Goal: Task Accomplishment & Management: Complete application form

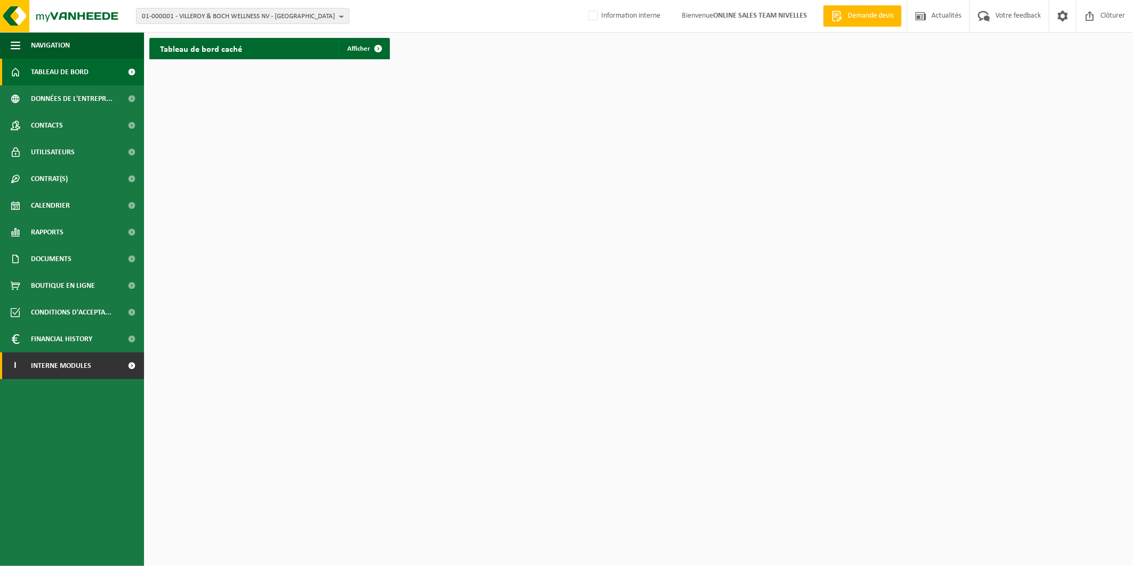
click at [114, 363] on link "I Interne modules" at bounding box center [72, 365] width 144 height 27
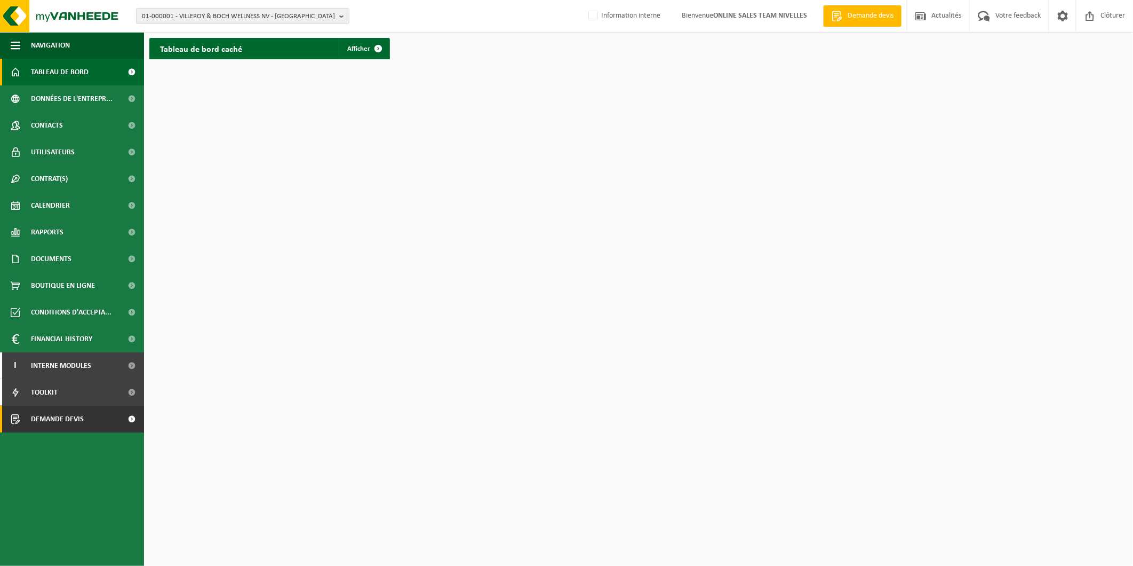
click at [87, 419] on link "Demande devis" at bounding box center [72, 418] width 144 height 27
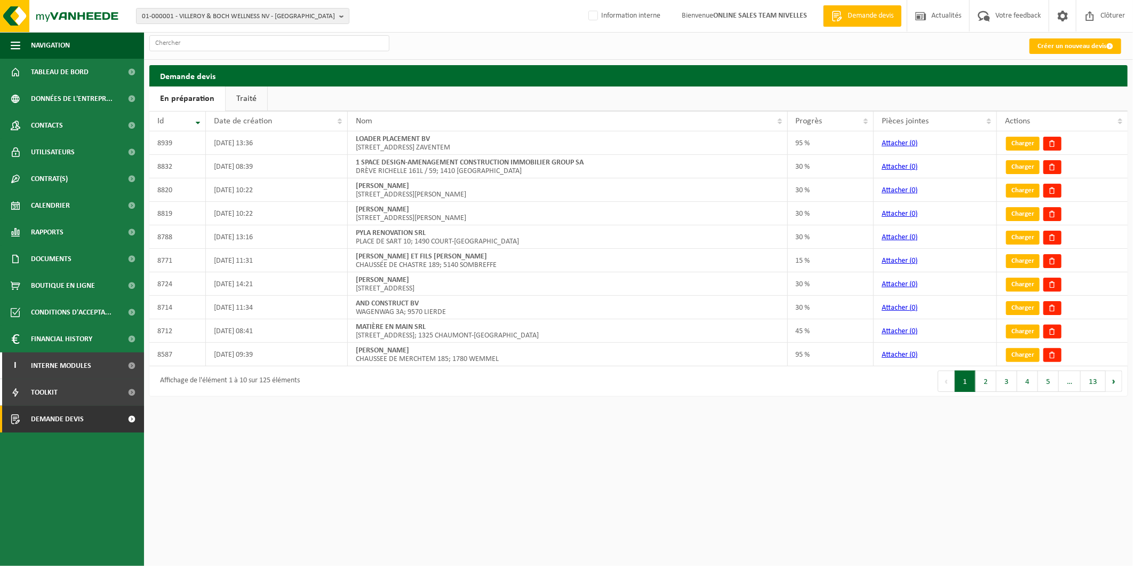
click at [233, 99] on link "Traité" at bounding box center [247, 98] width 42 height 25
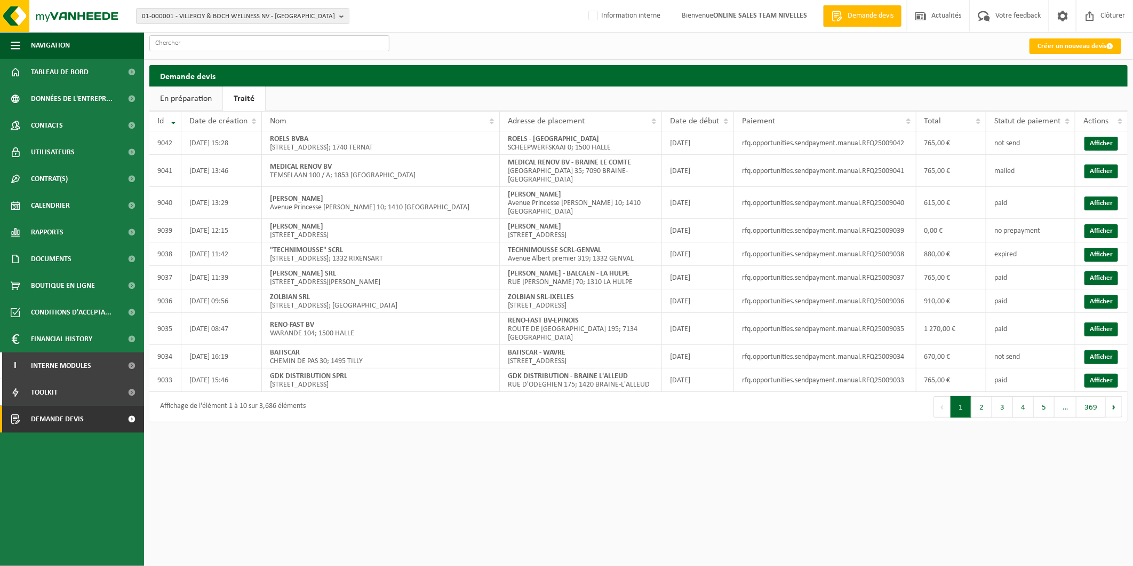
click at [277, 42] on input "text" at bounding box center [269, 43] width 240 height 16
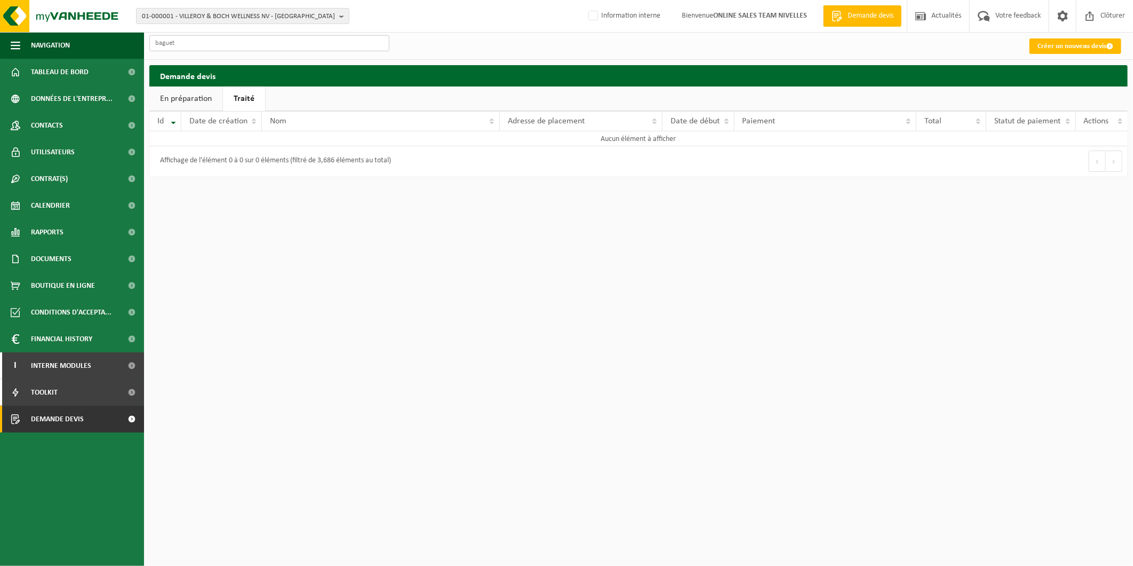
type input "baguet"
click at [1089, 52] on link "Créer un nouveau devis" at bounding box center [1076, 45] width 92 height 15
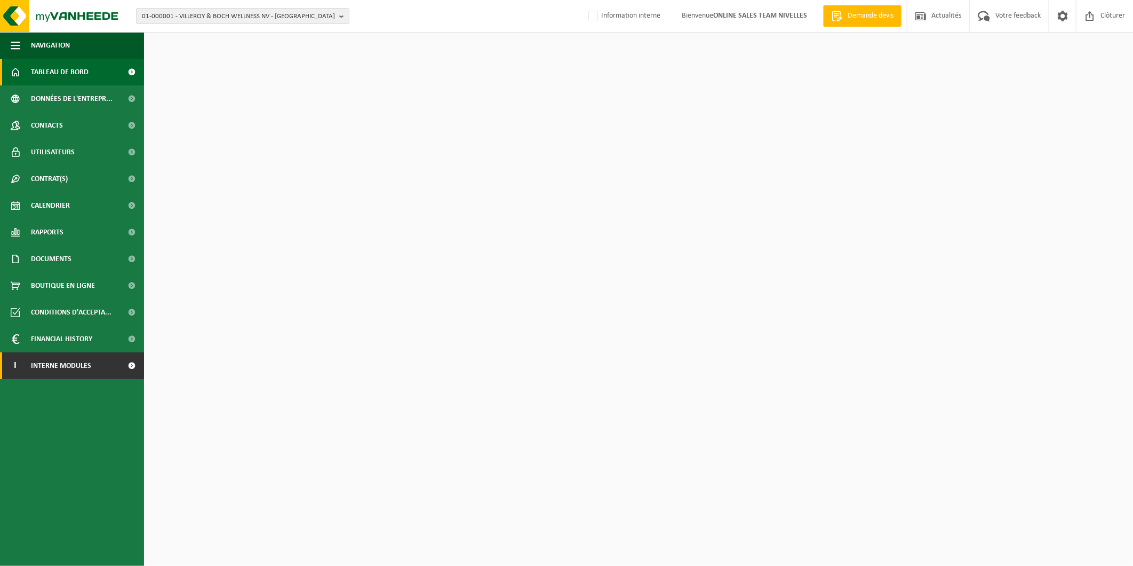
click at [98, 364] on link "I Interne modules" at bounding box center [72, 365] width 144 height 27
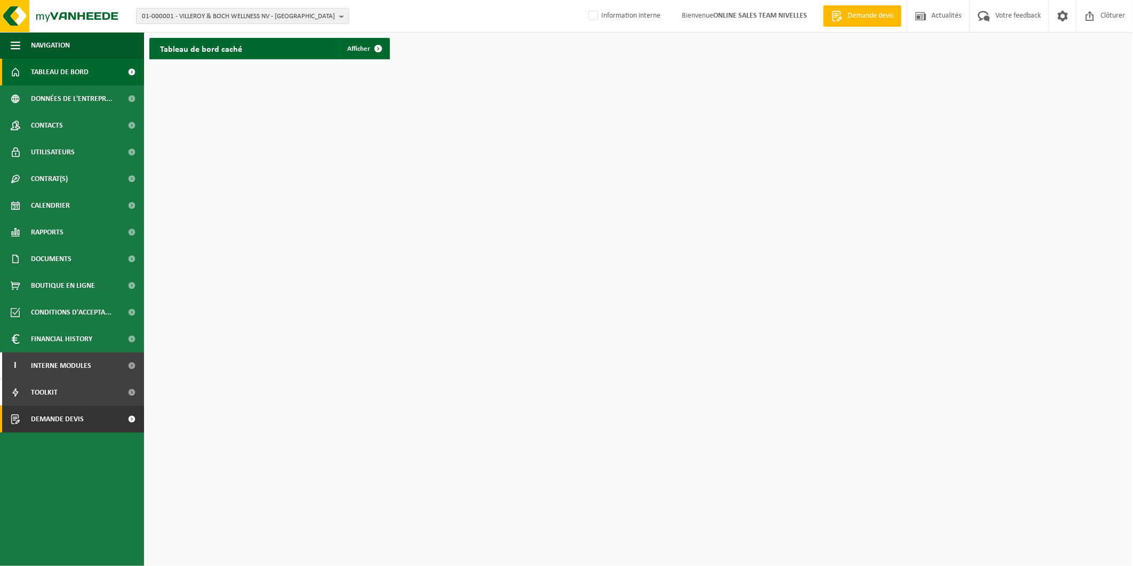
click at [71, 424] on span "Demande devis" at bounding box center [57, 418] width 53 height 27
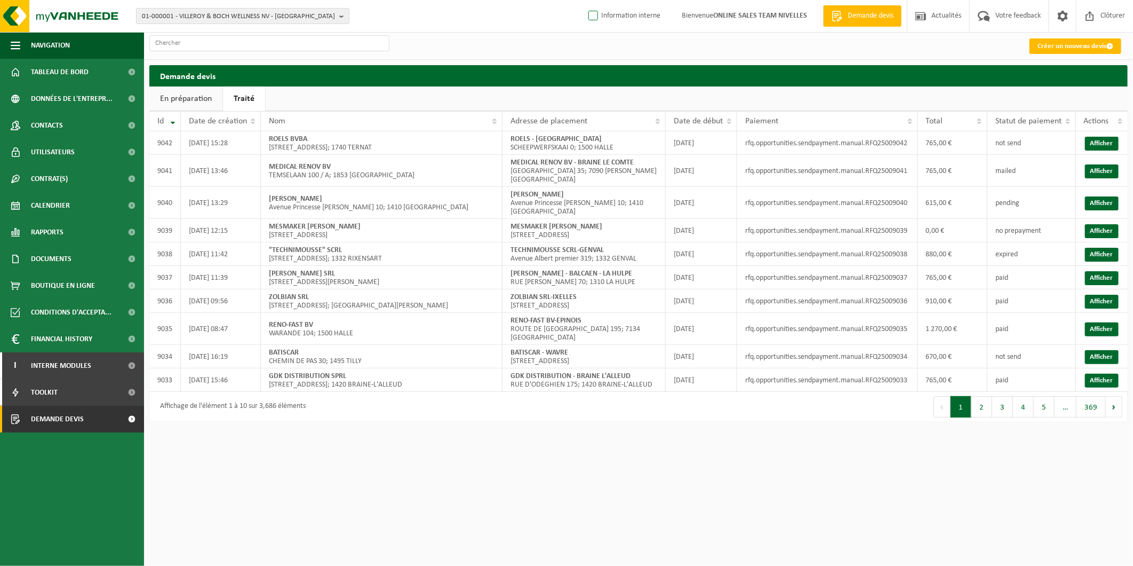
click at [618, 15] on label "Information interne" at bounding box center [623, 16] width 74 height 16
click at [585, 0] on input "Information interne" at bounding box center [584, -1] width 1 height 1
checkbox input "true"
click at [1046, 42] on link "Créer un nouveau devis" at bounding box center [1076, 45] width 92 height 15
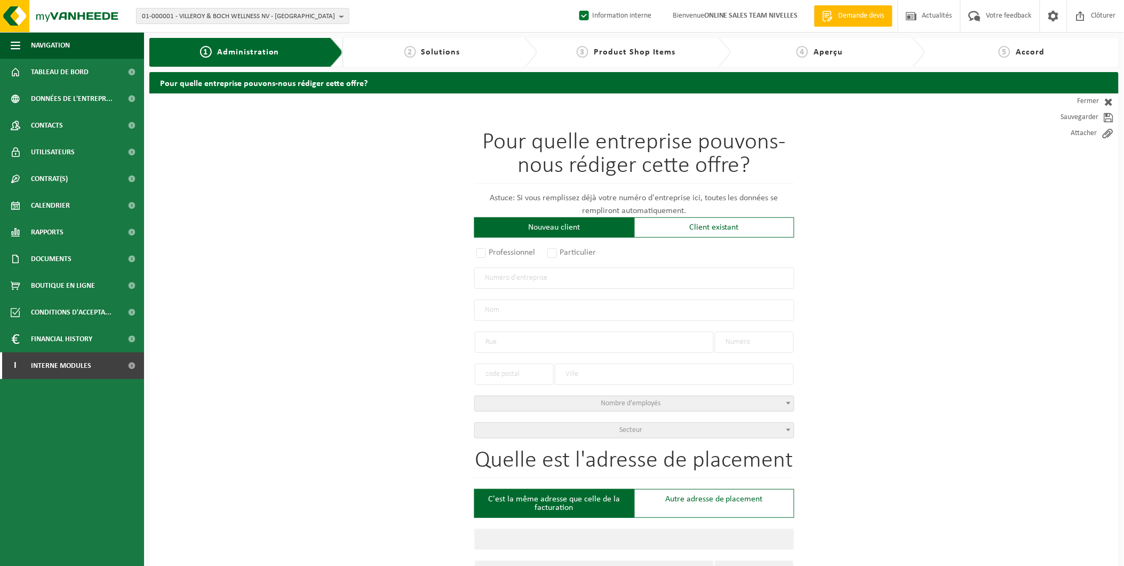
scroll to position [118, 0]
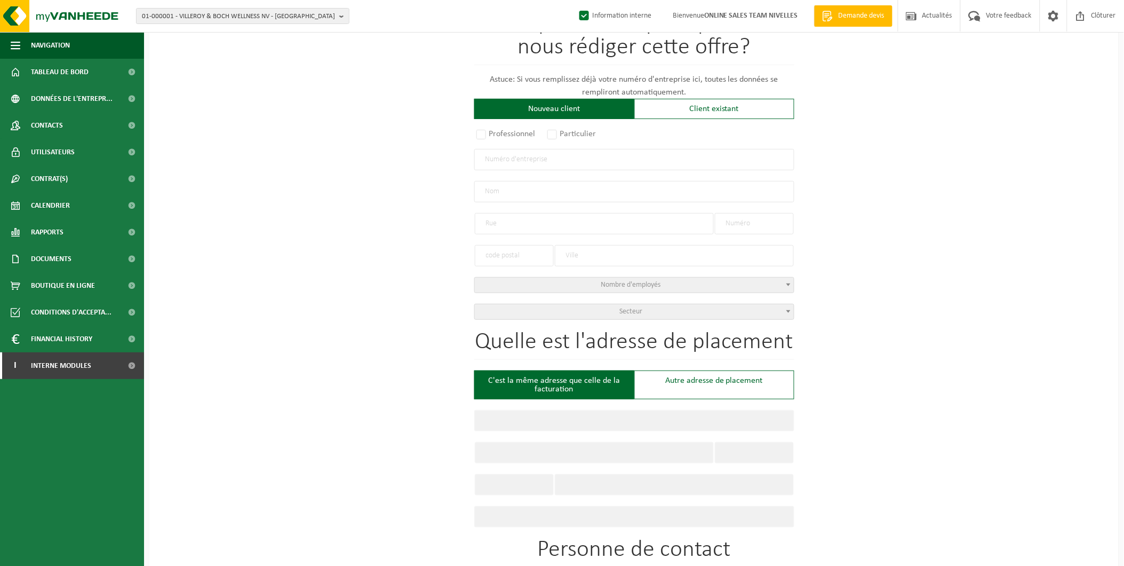
click at [526, 154] on input "text" at bounding box center [634, 159] width 320 height 21
click at [540, 153] on input "text" at bounding box center [634, 159] width 320 height 21
click at [481, 161] on input "717427143" at bounding box center [634, 159] width 320 height 21
type input "0717427143"
radio input "false"
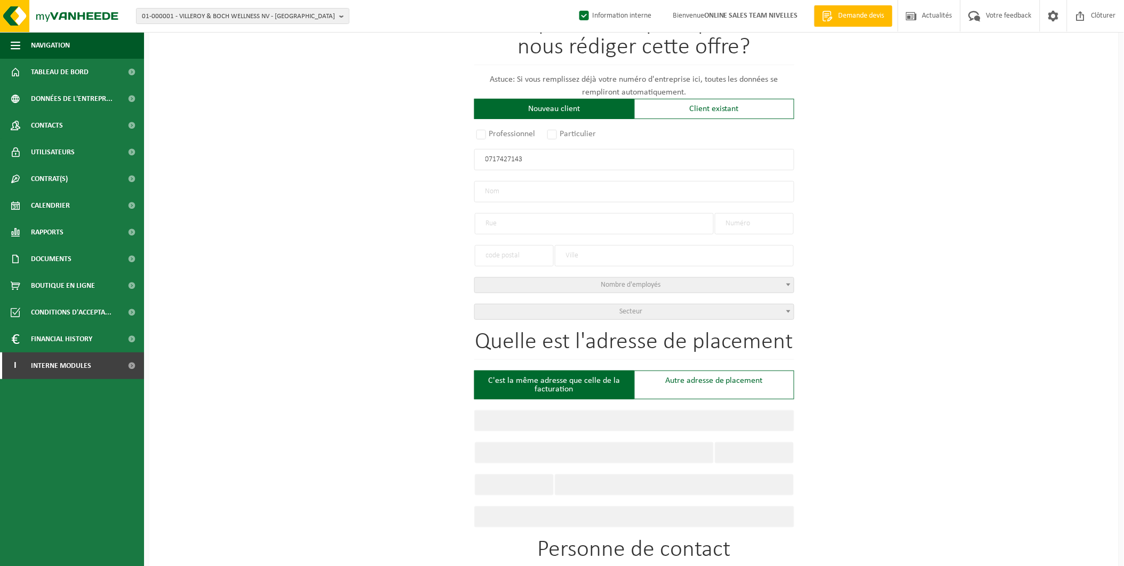
select select
type input "BAGUET, PIERRE-JEAN"
type input "CHEMIN VERT"
type input "44"
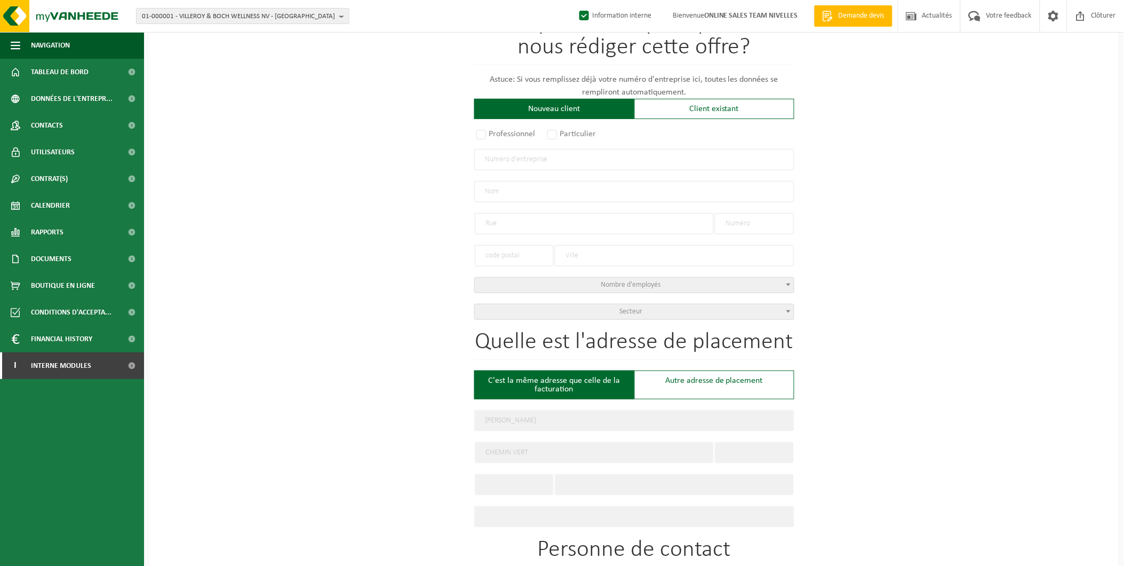
type input "7800"
type input "ATH"
type input "2193393791"
radio input "true"
select select "172072"
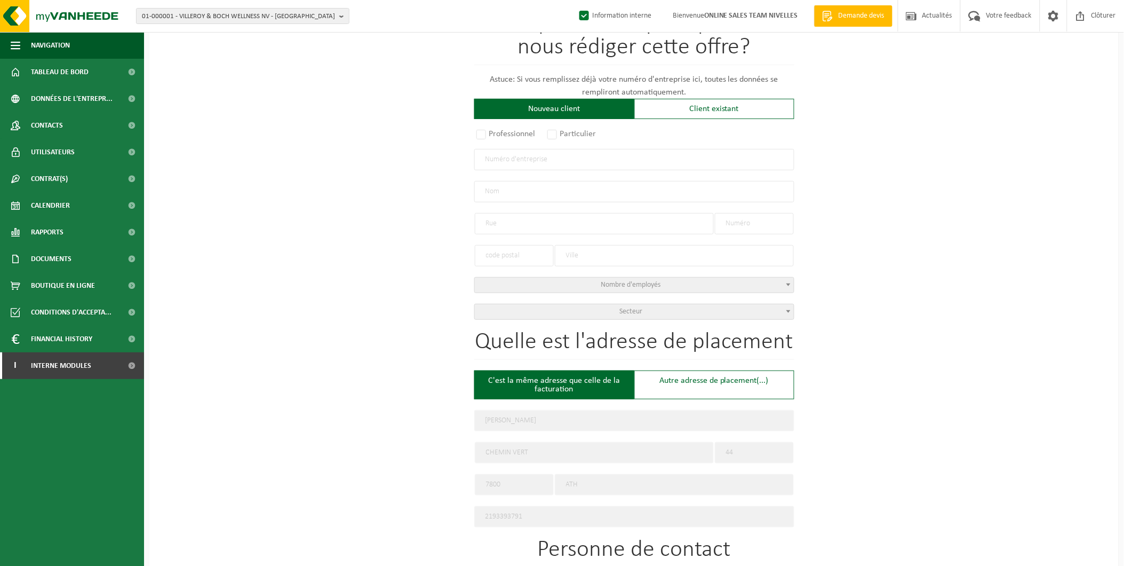
type input "0717.427.143"
type input "BAGUET PIERRE JEAN"
type input "CHEMIN VERT"
type input "44"
type input "7800"
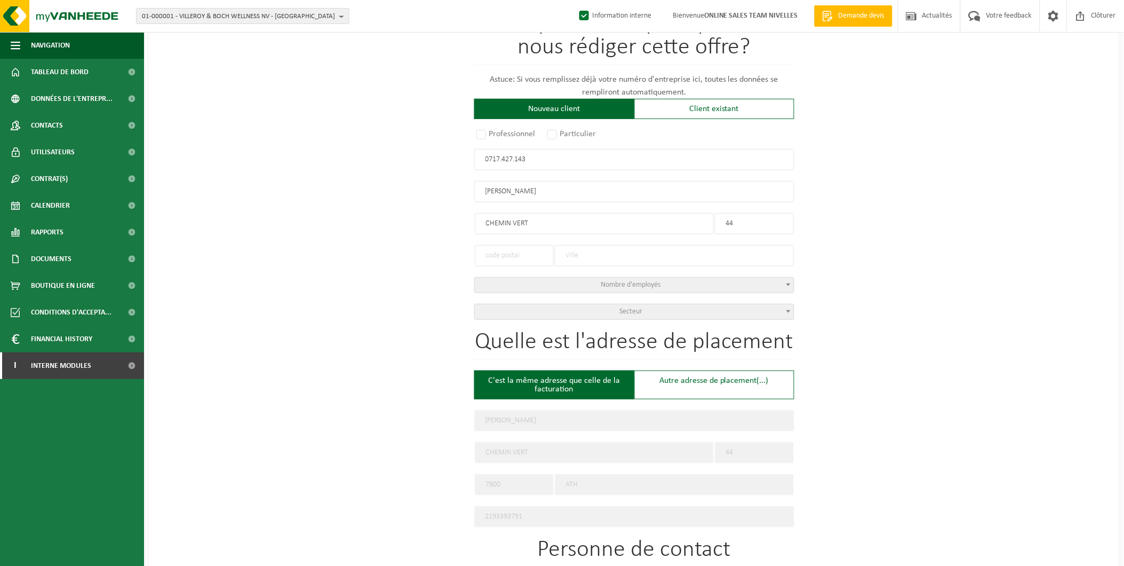
type input "ATH"
type input "BAGUET PIERRE JEAN"
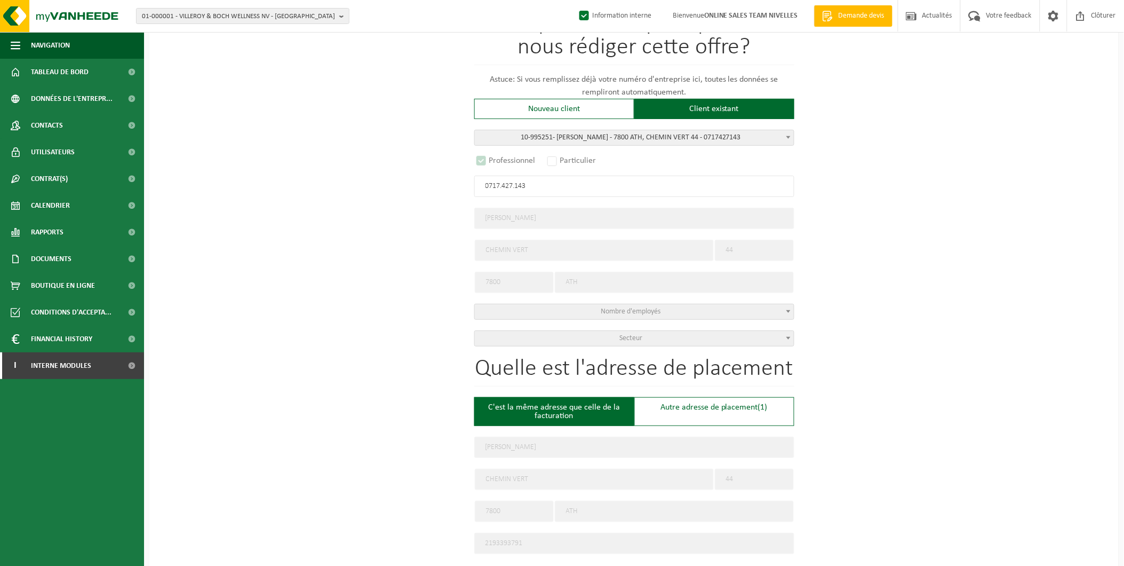
select select "D"
drag, startPoint x: 550, startPoint y: 189, endPoint x: 386, endPoint y: 189, distance: 164.3
click at [386, 189] on div "Pour quelle entreprise pouvons-nous rédiger cette offre? Astuce: Si vous rempli…" at bounding box center [633, 475] width 969 height 1001
paste input "681-876-841"
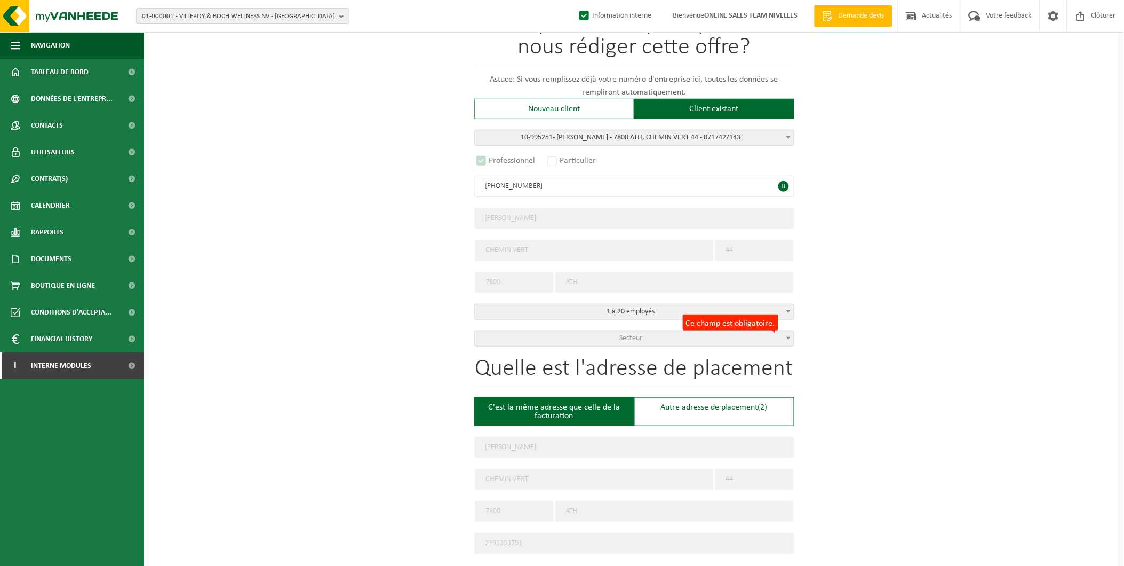
click at [504, 186] on input "0681-876-841" at bounding box center [634, 186] width 320 height 21
click at [515, 185] on input "0681876-841" at bounding box center [634, 186] width 320 height 21
click at [584, 179] on input "0681876841" at bounding box center [634, 186] width 320 height 21
type input "0681876841"
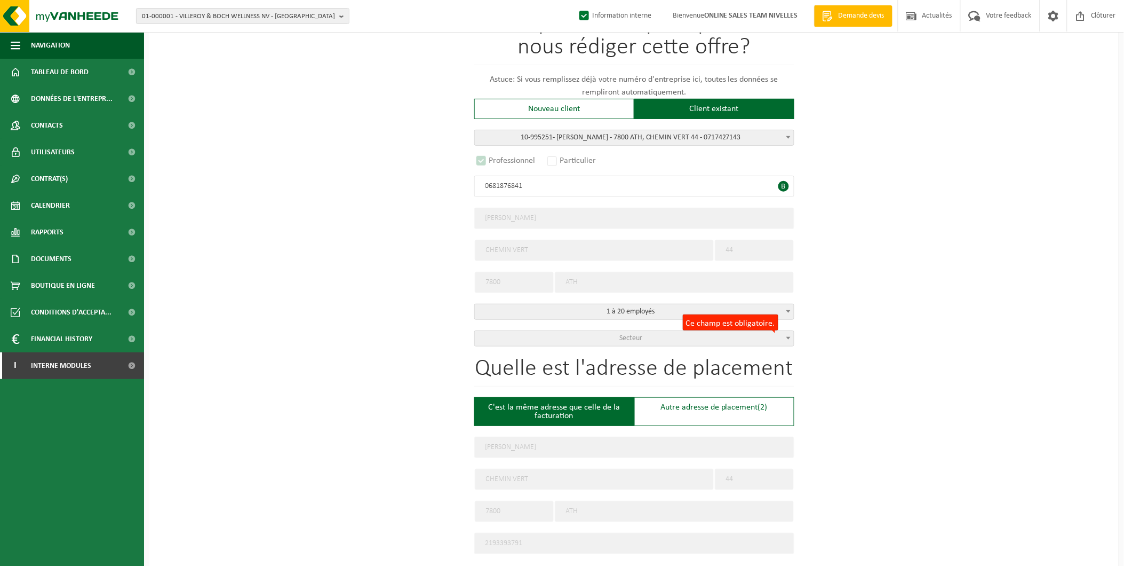
drag, startPoint x: 543, startPoint y: 190, endPoint x: 441, endPoint y: 190, distance: 102.4
click at [441, 190] on div "Pour quelle entreprise pouvons-nous rédiger cette offre? Astuce: Si vous rempli…" at bounding box center [633, 475] width 969 height 1001
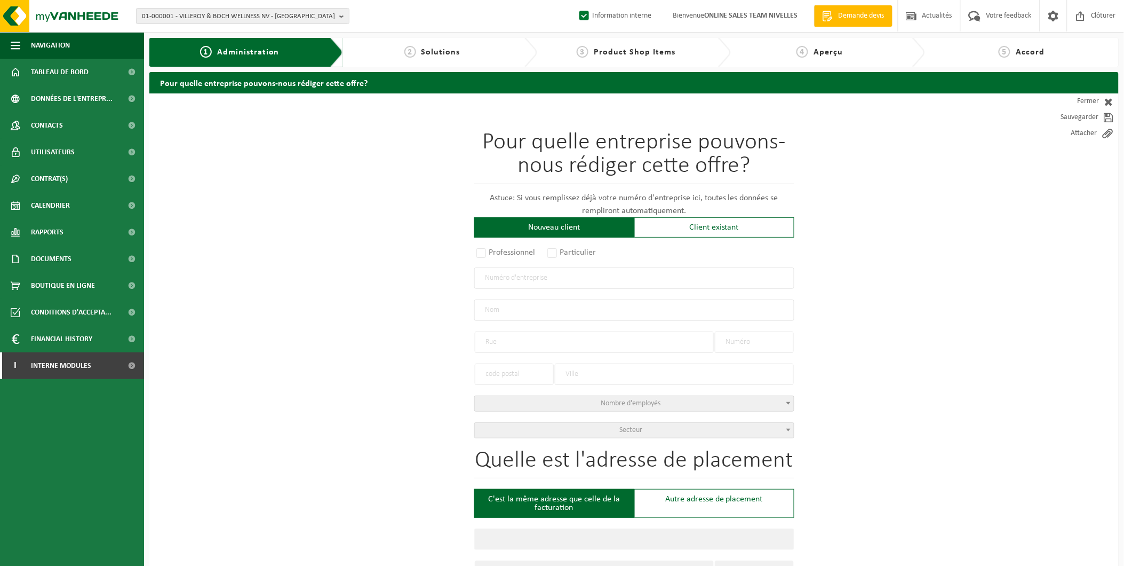
click at [556, 274] on input "text" at bounding box center [634, 277] width 320 height 21
paste input "0681876841"
type input "0681876841"
radio input "false"
select select
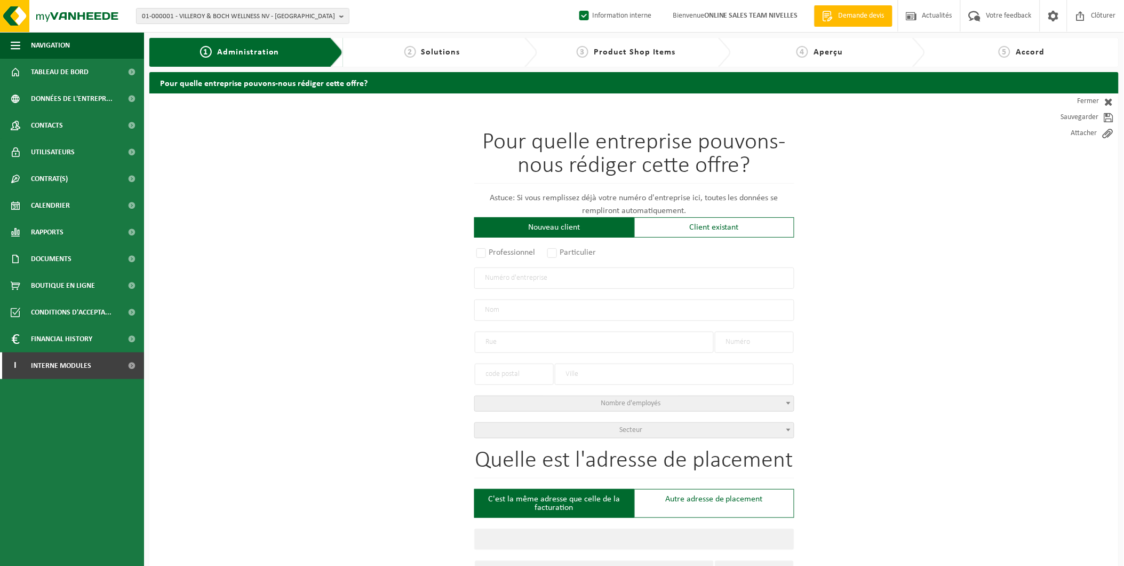
select select
type input "TRL13 SRL"
type input "[GEOGRAPHIC_DATA][PERSON_NAME]"
type input "55"
type input "1310"
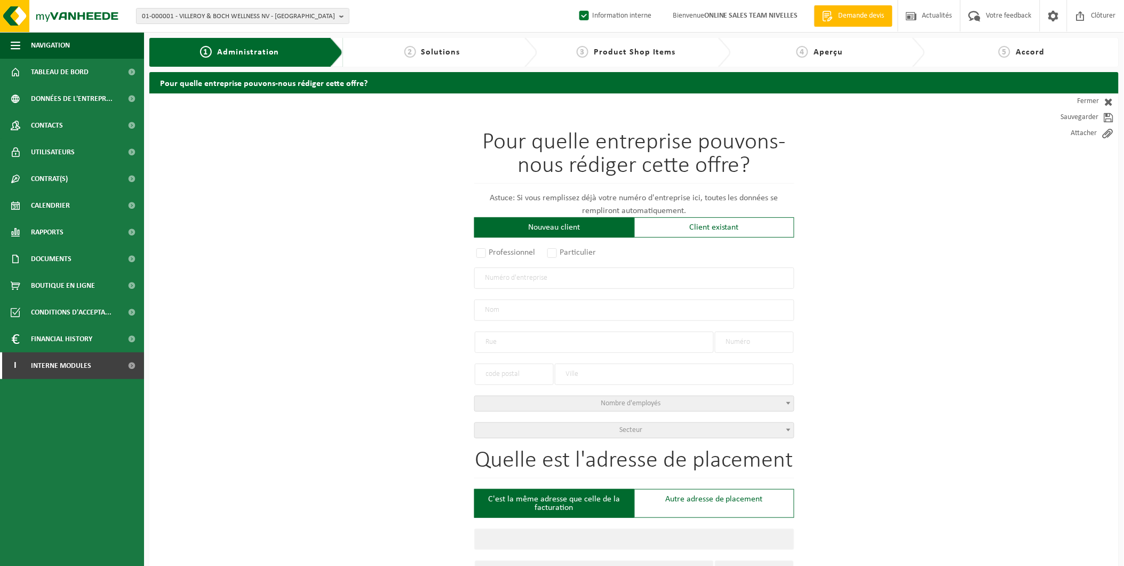
type input "LA HULPE"
type input "2269377059"
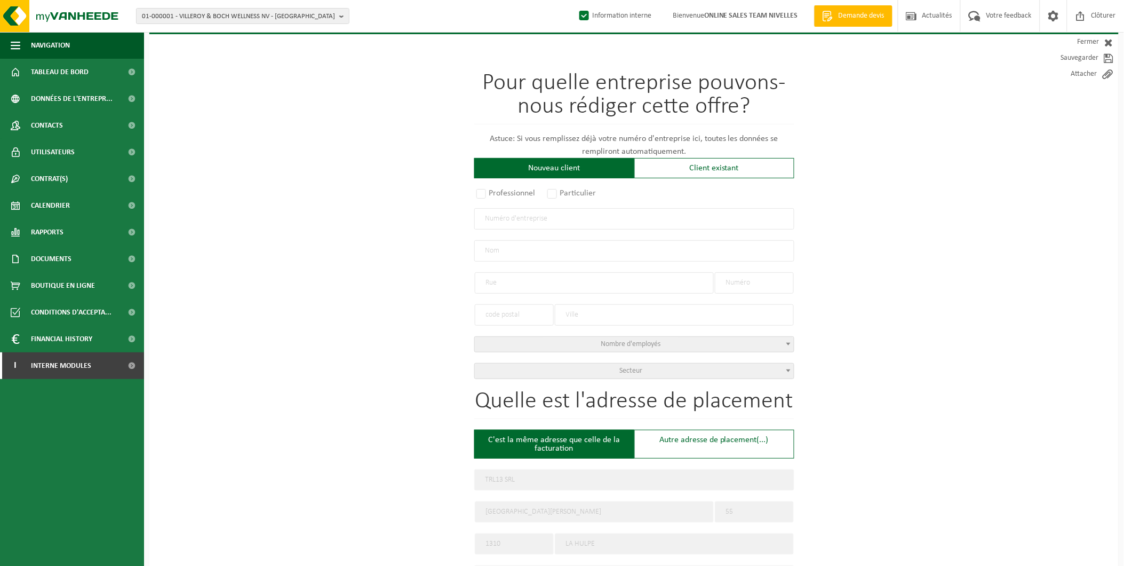
radio input "true"
select select "15639"
type input "0681.876.841"
type input "TRL 13 SRL"
type input "[GEOGRAPHIC_DATA][PERSON_NAME]"
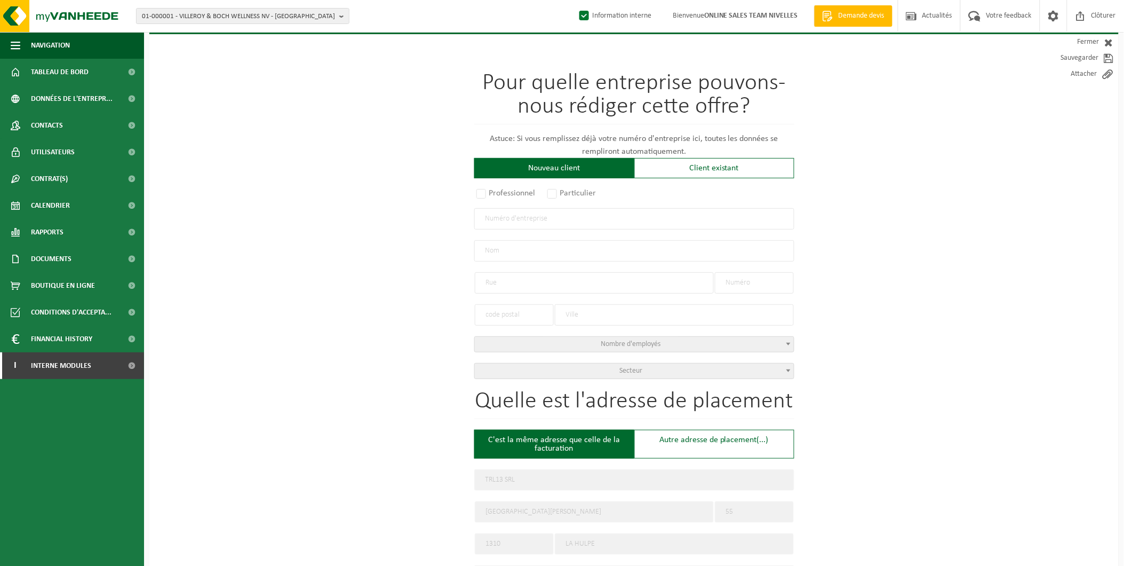
type input "55"
type input "1310"
type input "LA HULPE"
select select "1118"
type input "TRL 13 SRL"
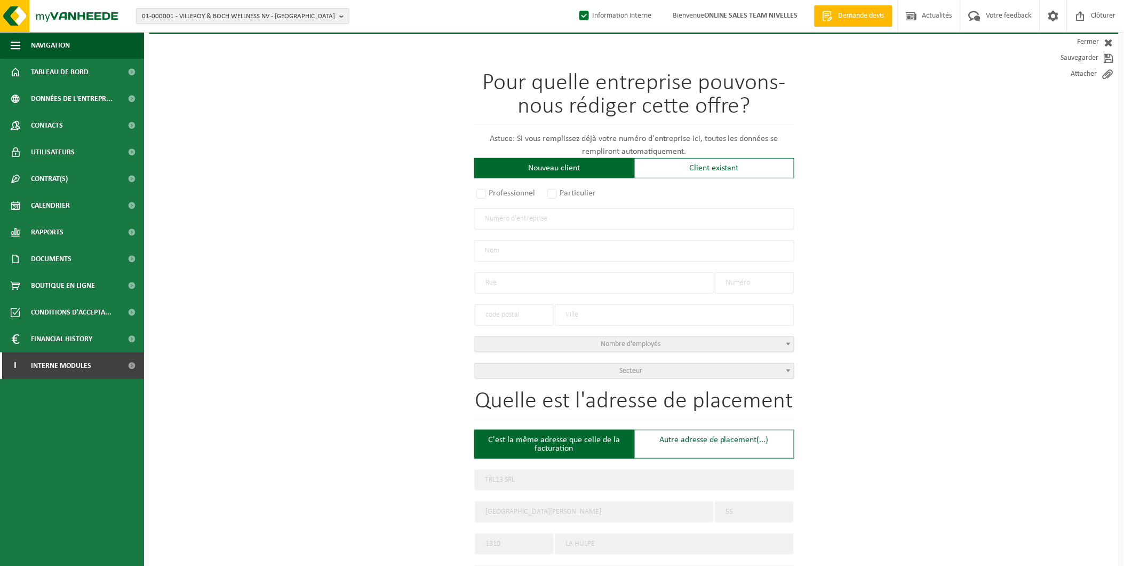
type input "[GEOGRAPHIC_DATA][PERSON_NAME]"
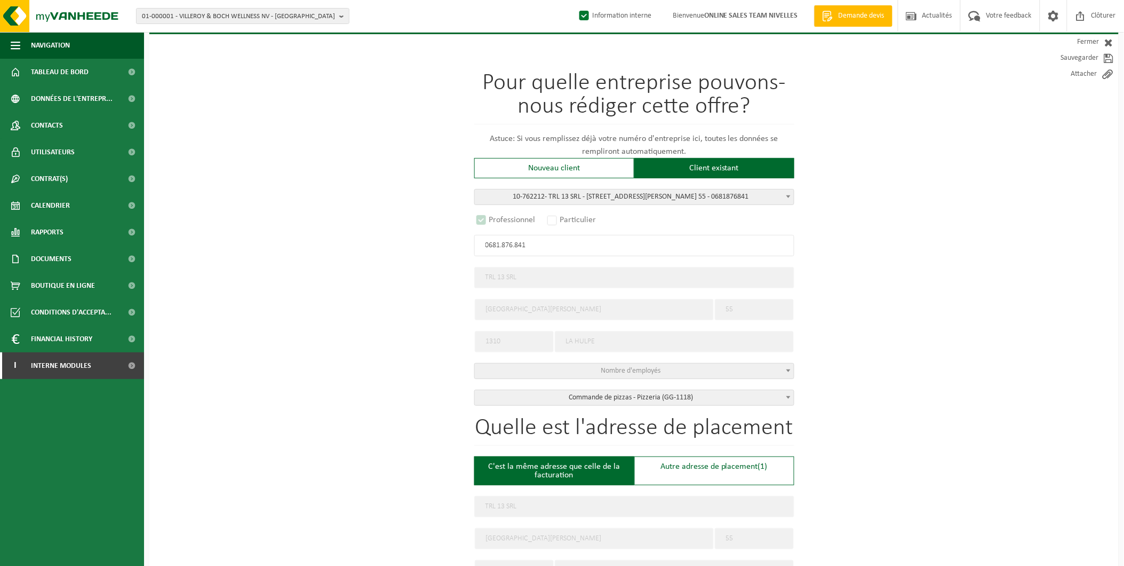
select select "D"
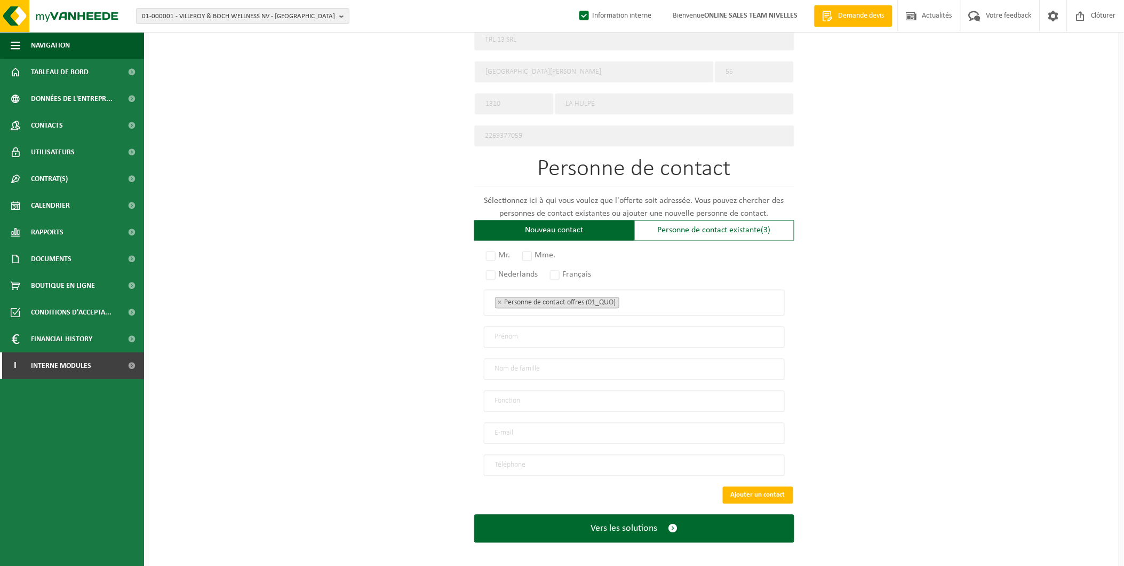
scroll to position [527, 0]
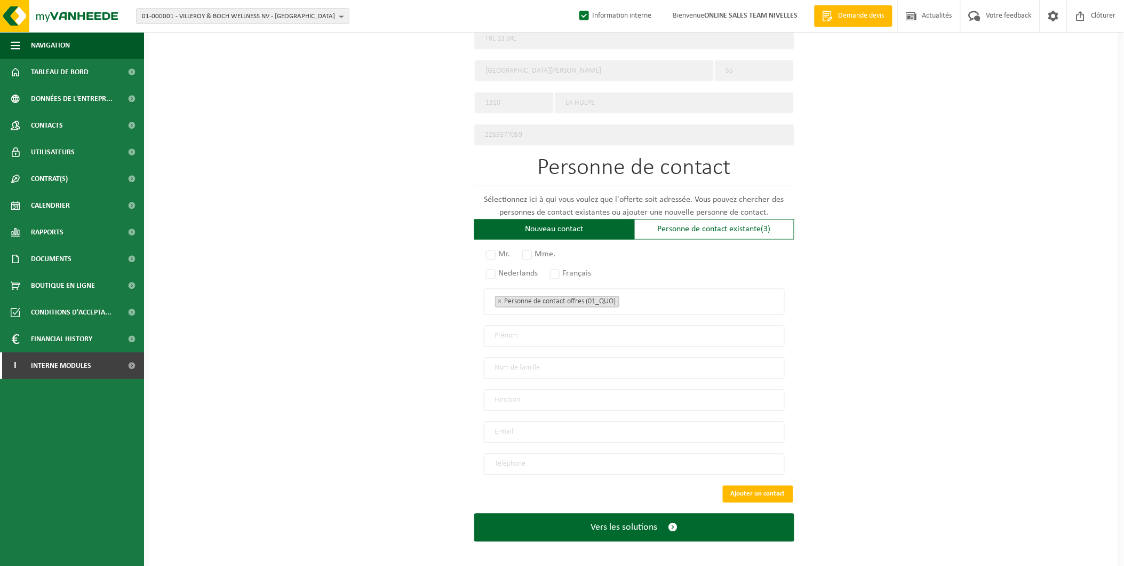
type input "0681.876.841"
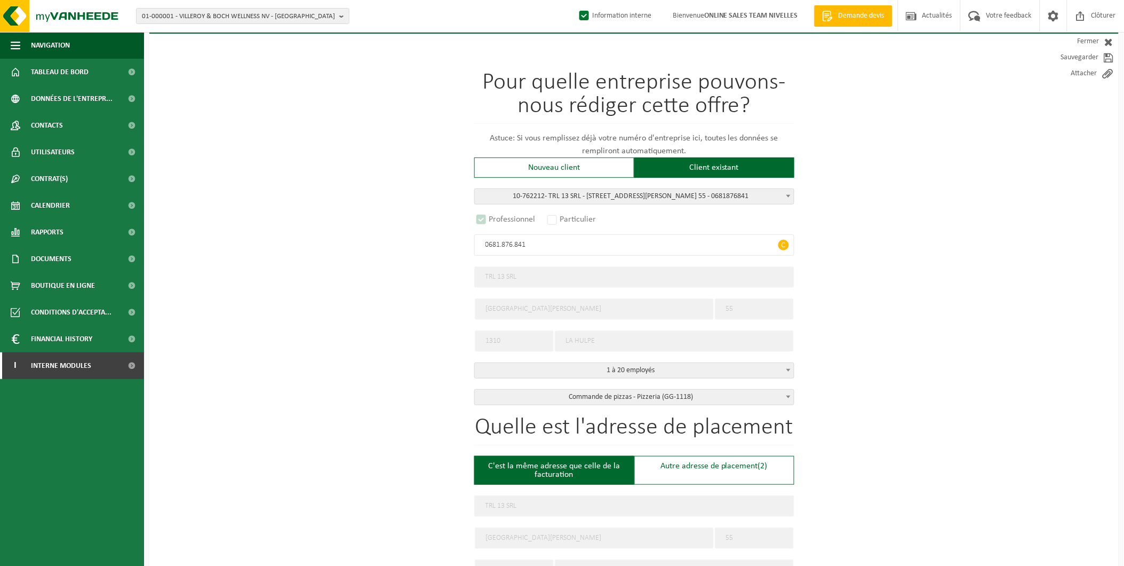
scroll to position [52, 0]
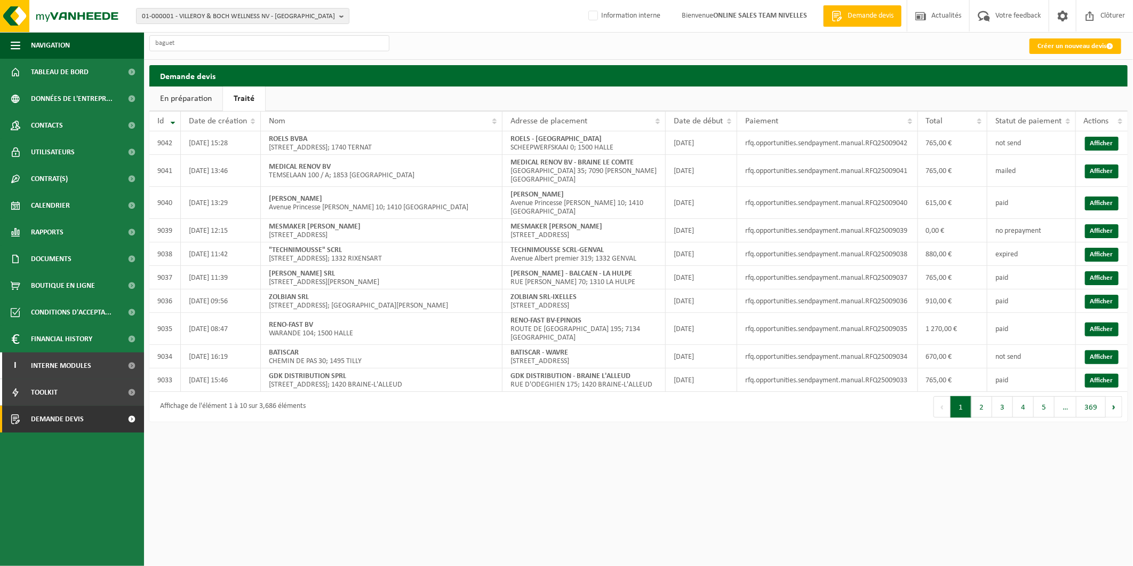
click at [202, 99] on link "En préparation" at bounding box center [185, 98] width 73 height 25
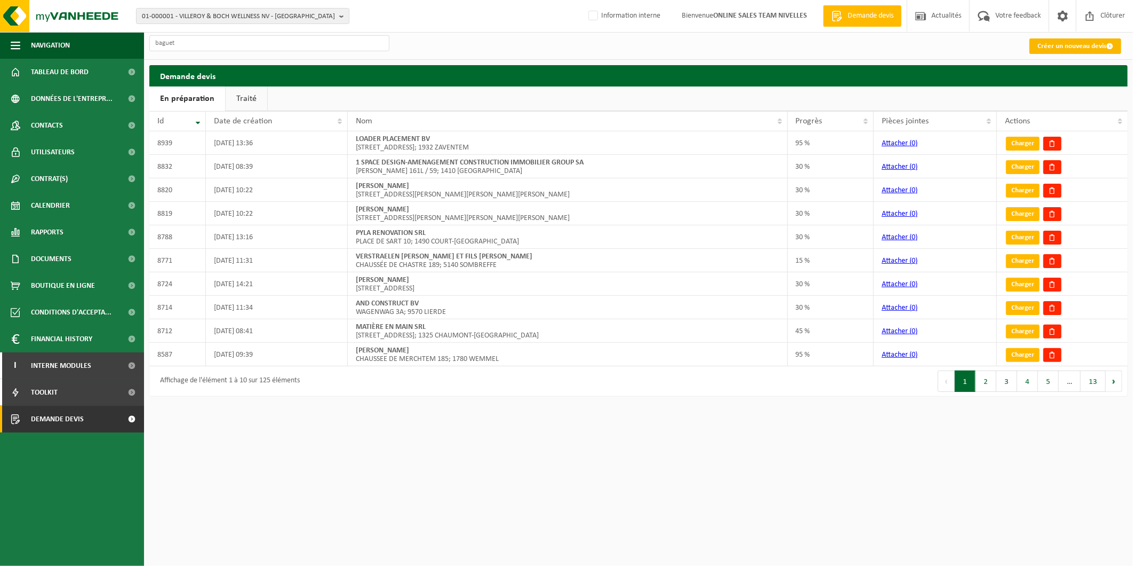
click at [1053, 45] on link "Créer un nouveau devis" at bounding box center [1076, 45] width 92 height 15
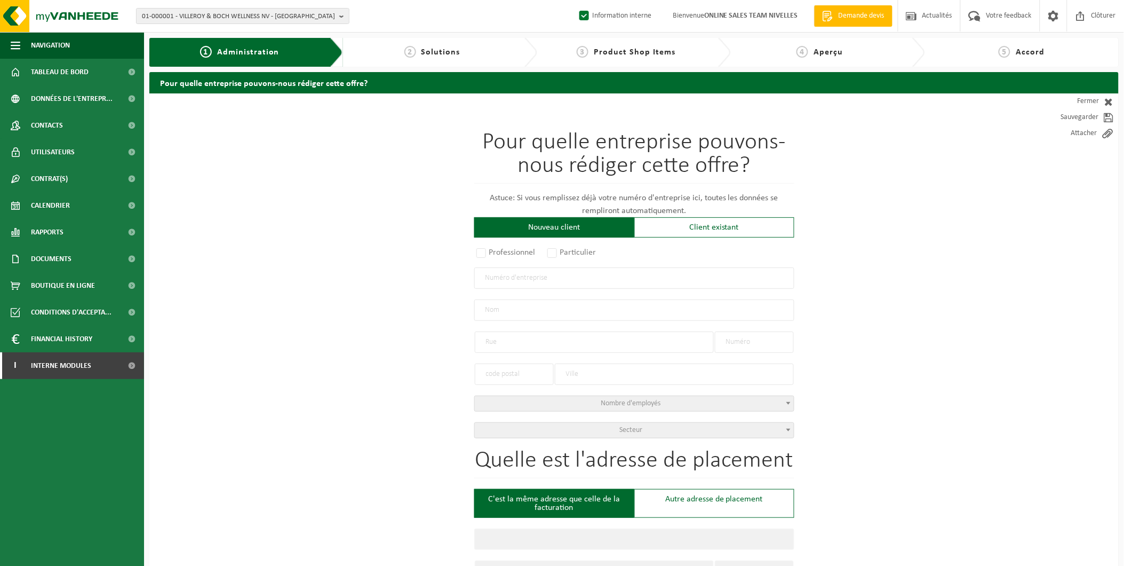
click at [594, 279] on input "text" at bounding box center [634, 277] width 320 height 21
click at [671, 228] on div "Client existant" at bounding box center [714, 227] width 160 height 20
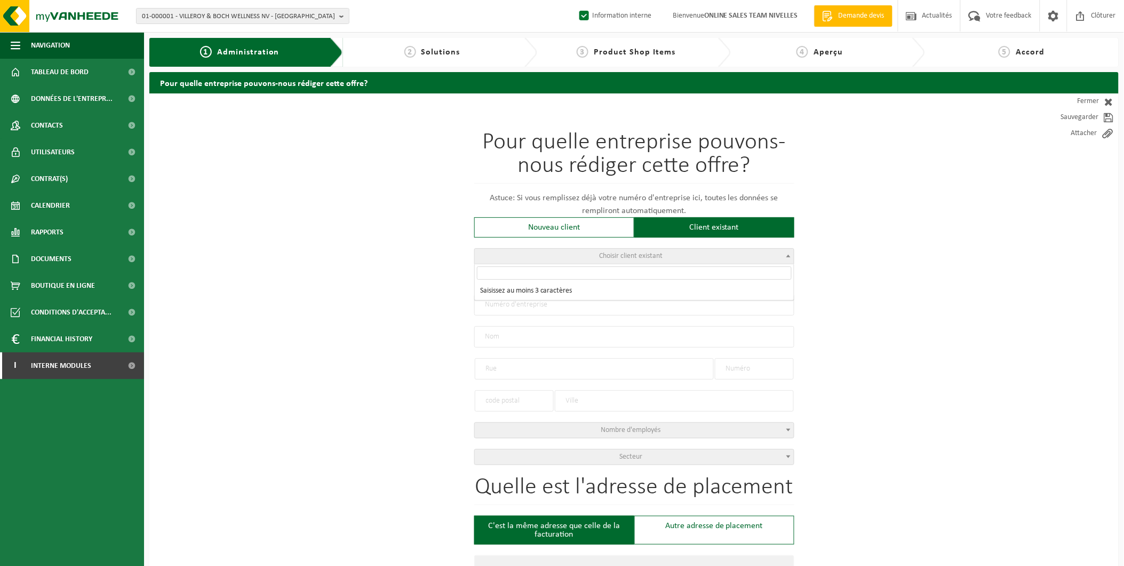
click at [568, 252] on span "Choisir client existant" at bounding box center [634, 256] width 319 height 15
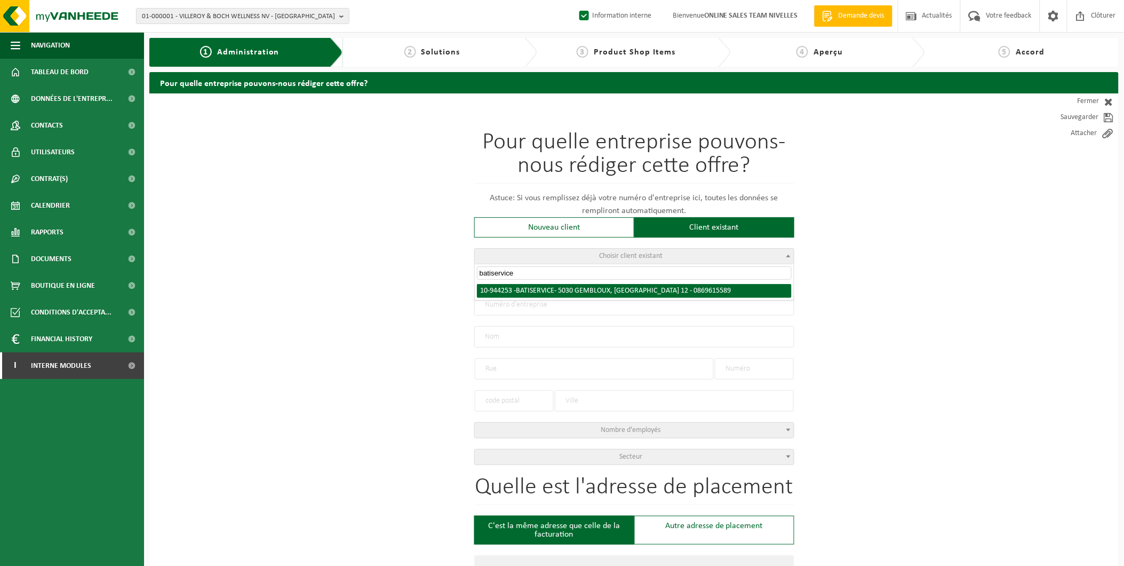
type input "batiservice"
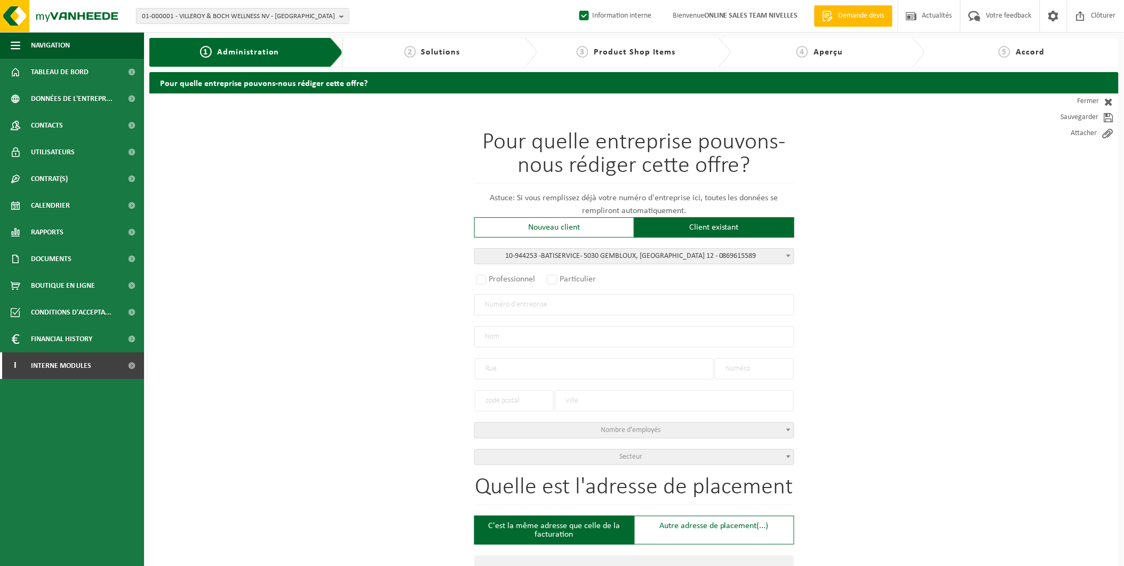
select select "140737"
radio input "true"
type input "0869.615.589"
type input "BATISERVICE"
type input "RUE DES POIRIERS"
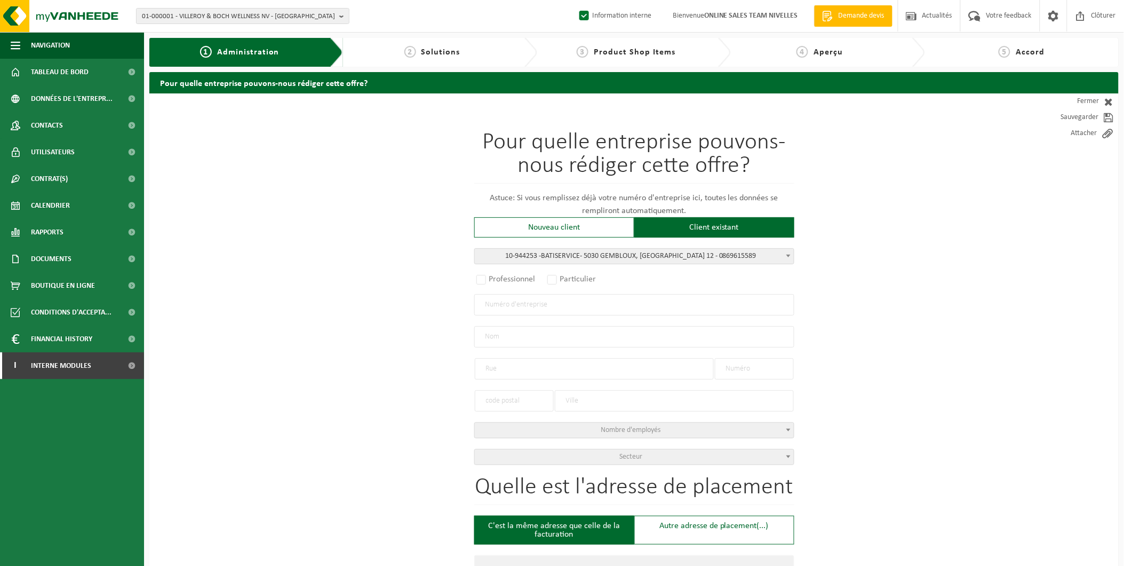
type input "12"
type input "5030"
type input "GEMBLOUX"
select select "11"
type input "BATISERVICE"
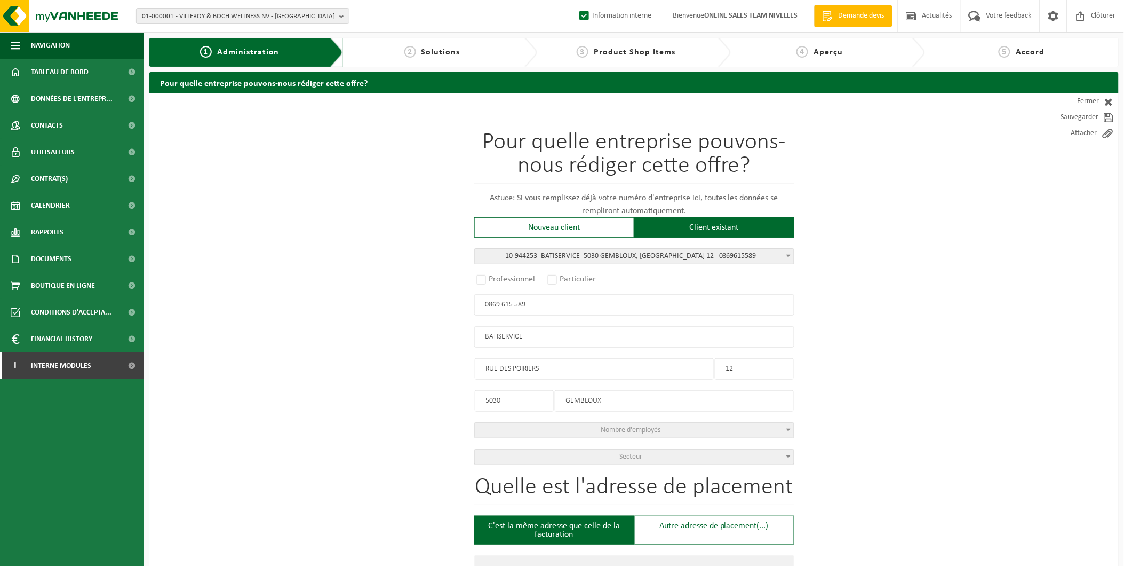
type input "RUE DES POIRIERS"
type input "12"
type input "5030"
type input "GEMBLOUX"
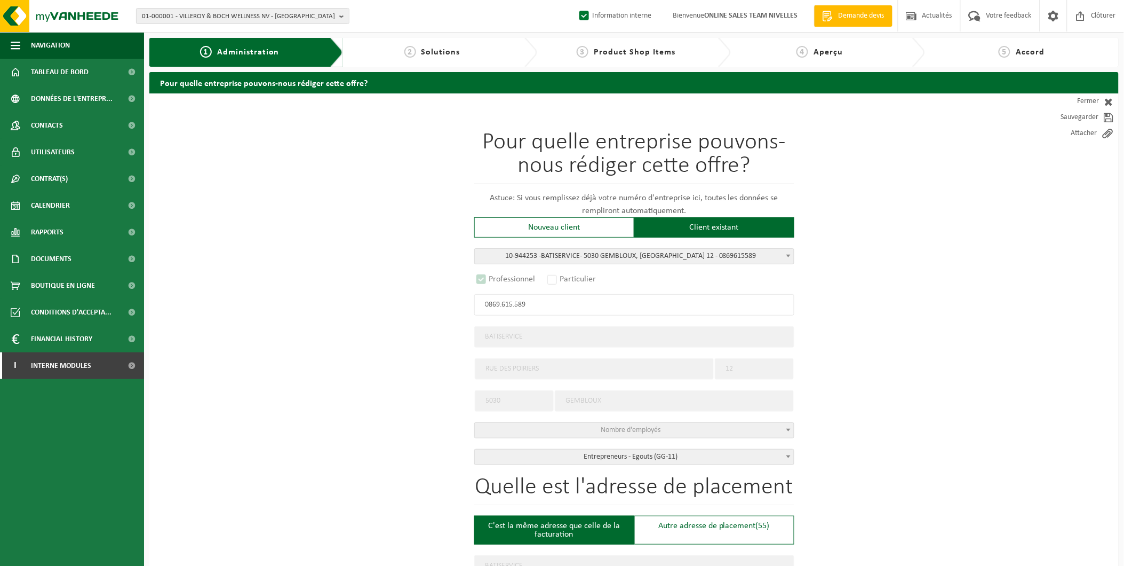
select select "D"
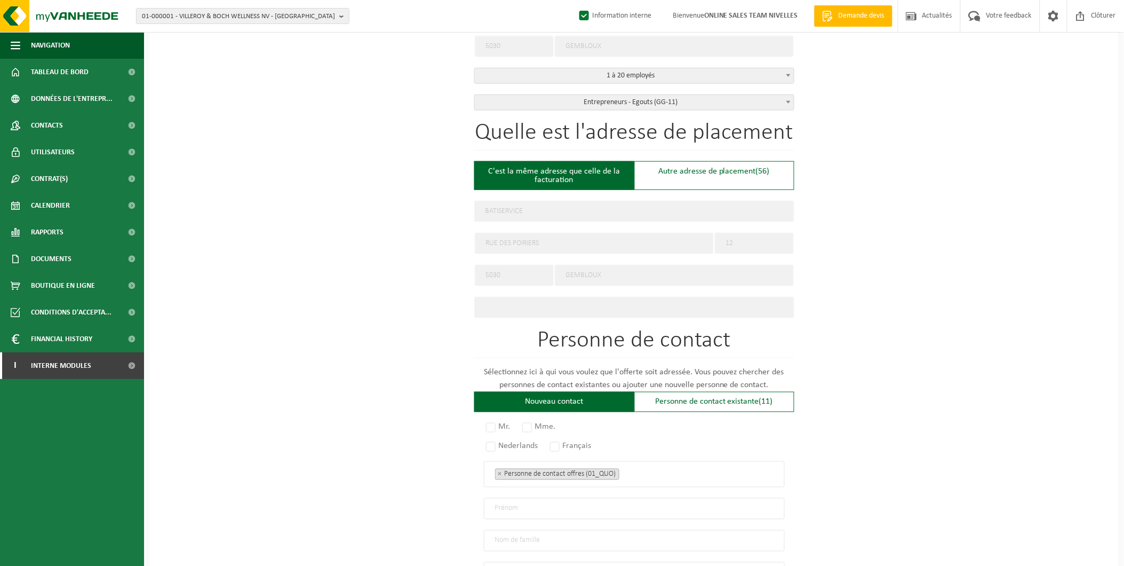
scroll to position [355, 0]
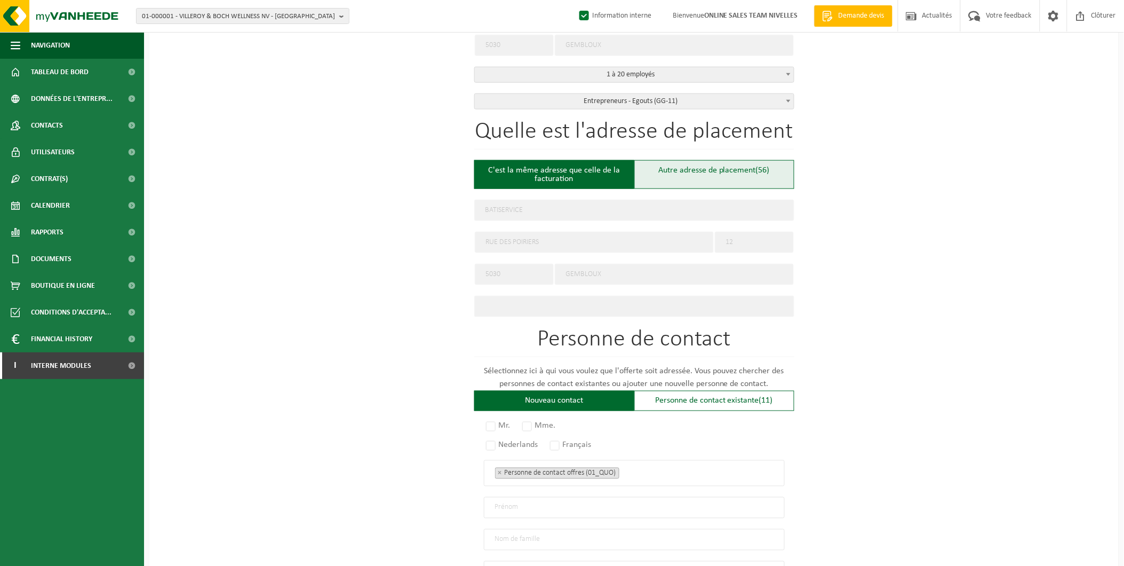
click at [743, 174] on div "Autre adresse de placement (56)" at bounding box center [714, 174] width 160 height 29
type input "Chantier -"
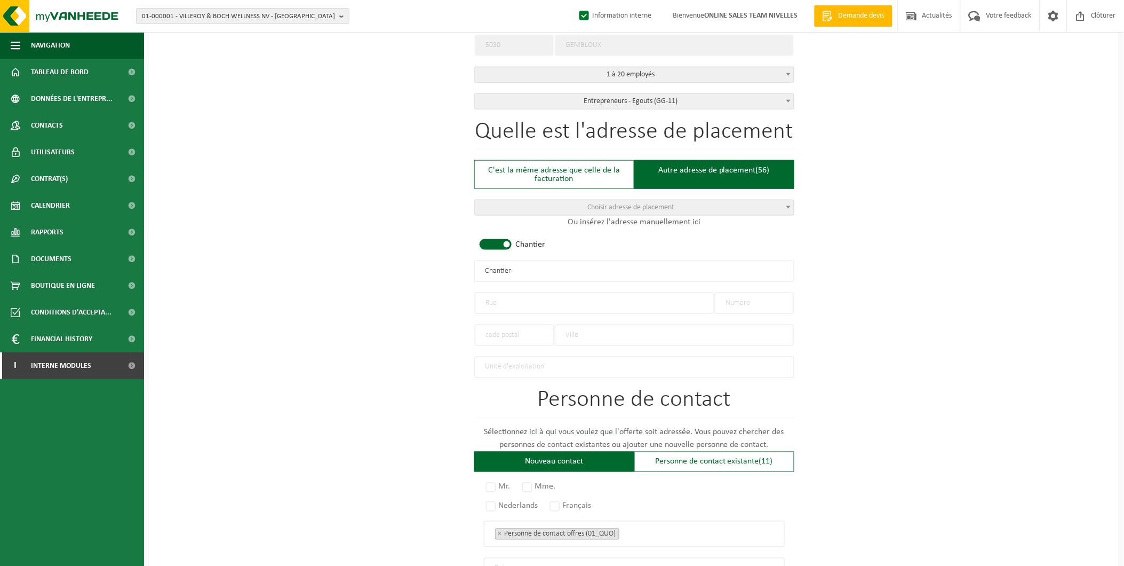
drag, startPoint x: 544, startPoint y: 270, endPoint x: 433, endPoint y: 272, distance: 111.5
click at [433, 272] on div "Pour quelle entreprise pouvons-nous rédiger cette offre? Astuce: Si vous rempli…" at bounding box center [633, 269] width 969 height 1062
click at [511, 300] on input "text" at bounding box center [594, 302] width 239 height 21
type input "Rue de Lusambo"
type input "54-60"
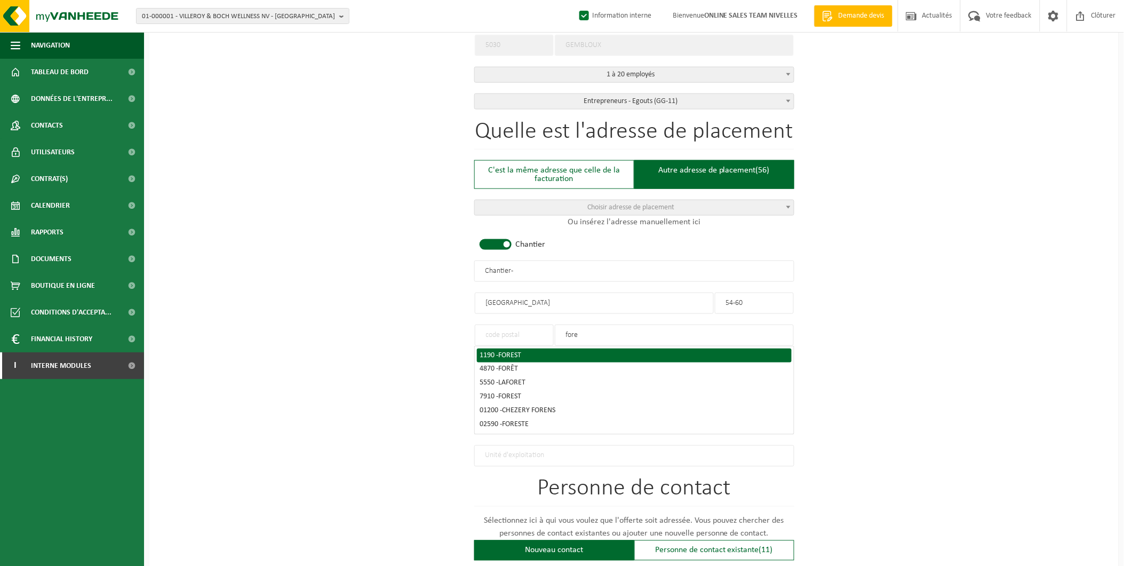
type input "fore"
click at [536, 352] on div "1190 - FOREST" at bounding box center [634, 355] width 308 height 7
type input "1190"
type input "FOREST"
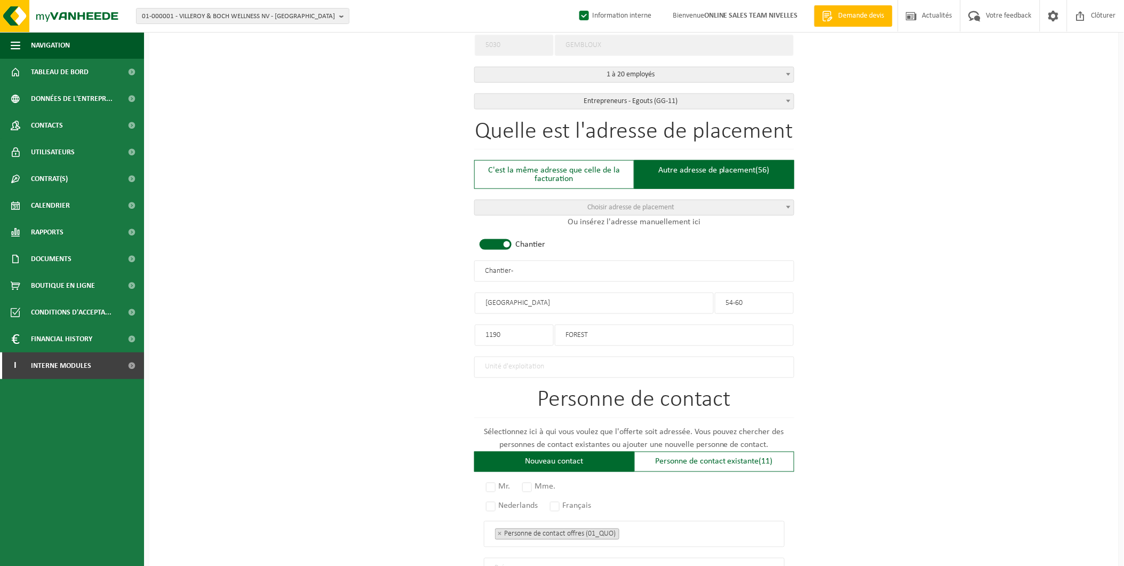
drag, startPoint x: 534, startPoint y: 266, endPoint x: 433, endPoint y: 260, distance: 101.5
click at [433, 260] on div "Pour quelle entreprise pouvons-nous rédiger cette offre? Astuce: Si vous rempli…" at bounding box center [633, 269] width 969 height 1062
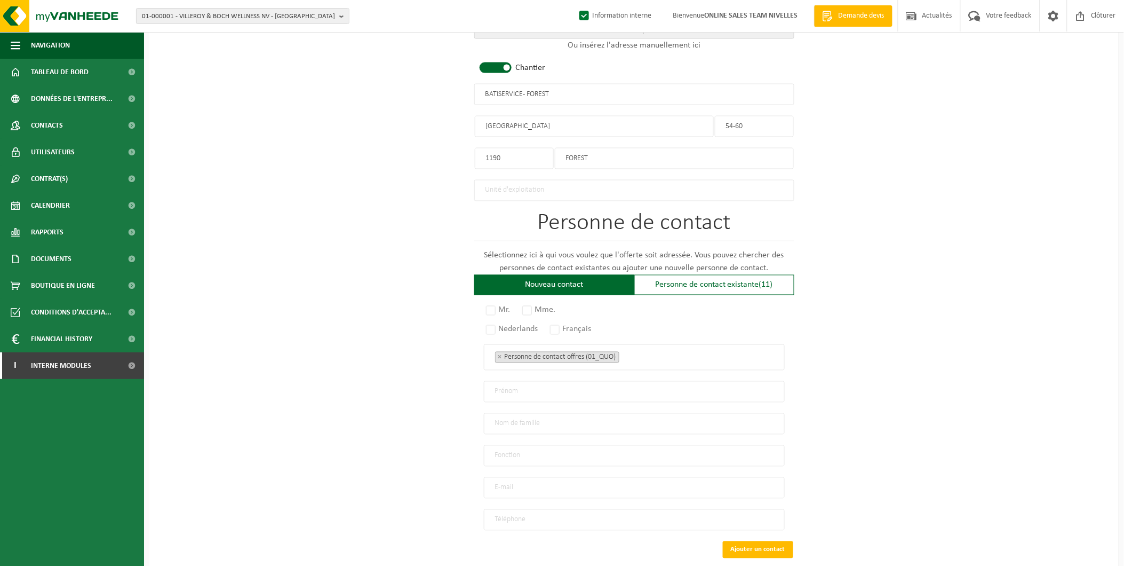
scroll to position [534, 0]
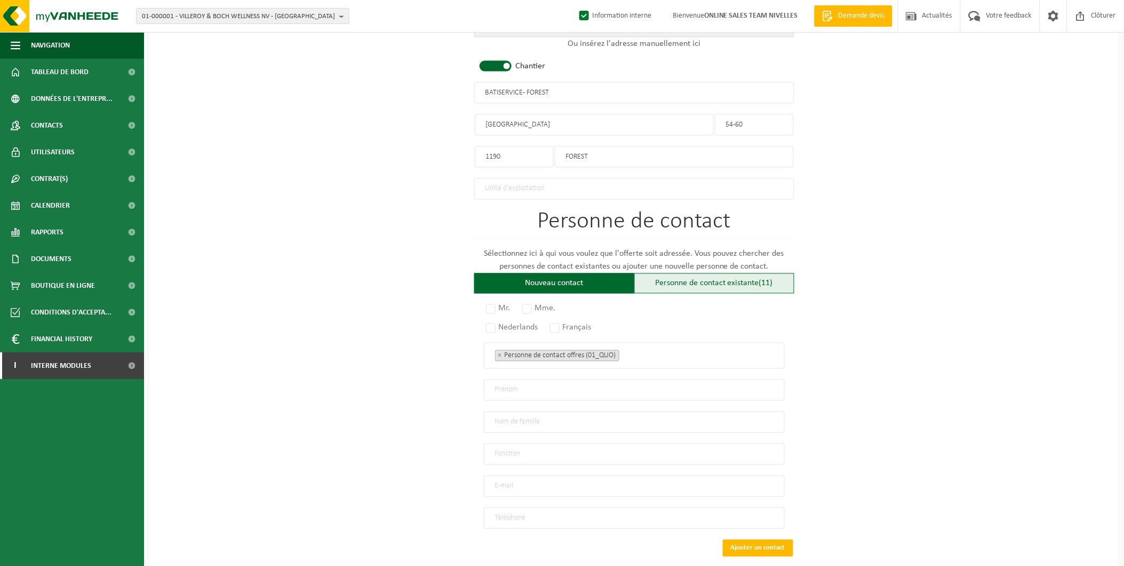
type input "BATISERVICE - FOREST"
click at [743, 283] on div "Personne de contact existante (11)" at bounding box center [714, 283] width 160 height 20
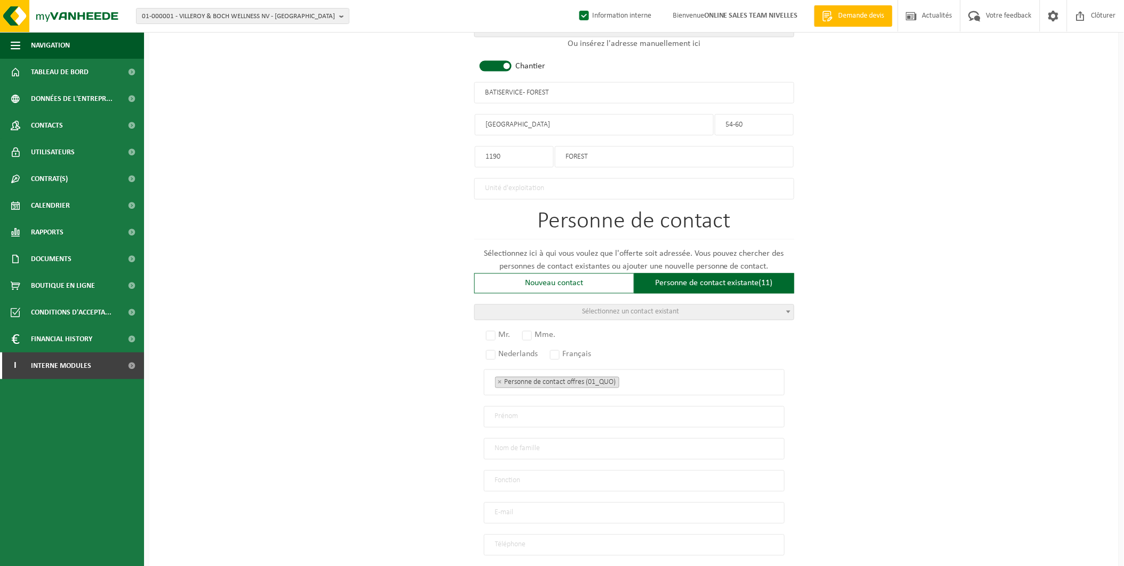
click at [611, 314] on span "Sélectionnez un contact existant" at bounding box center [634, 312] width 319 height 15
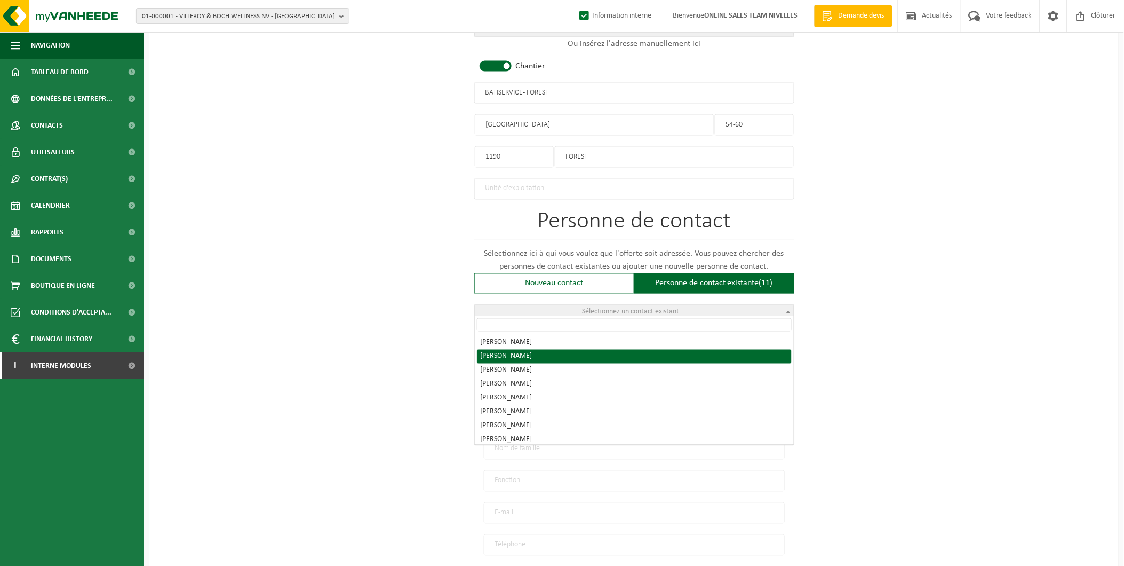
radio input "true"
select select "{"code":"10-955898","firstname":"FREDERIC","surname":"CROMBE","gender":"Unknown…"
type input "FREDERIC"
type input "CROMBE"
type input "f.crombe@baticarrelages.be"
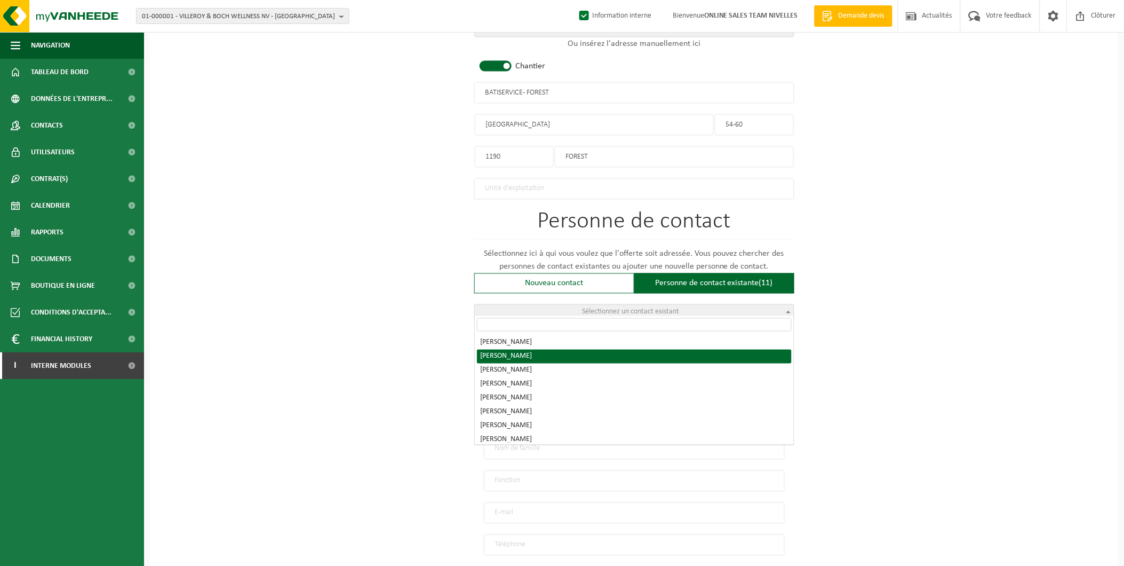
type input "0477/46.65.10"
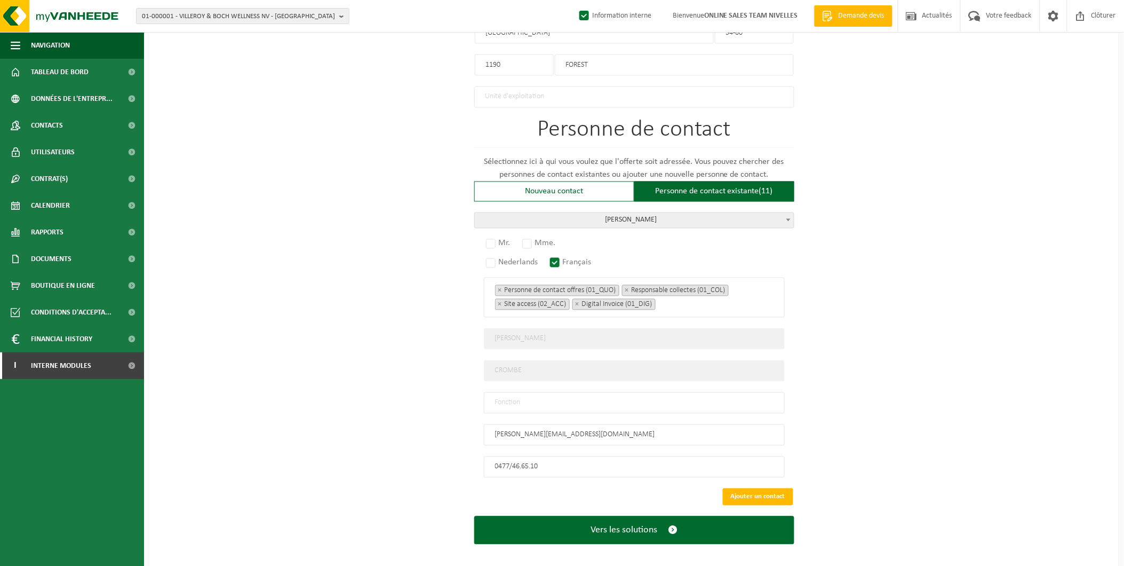
scroll to position [628, 0]
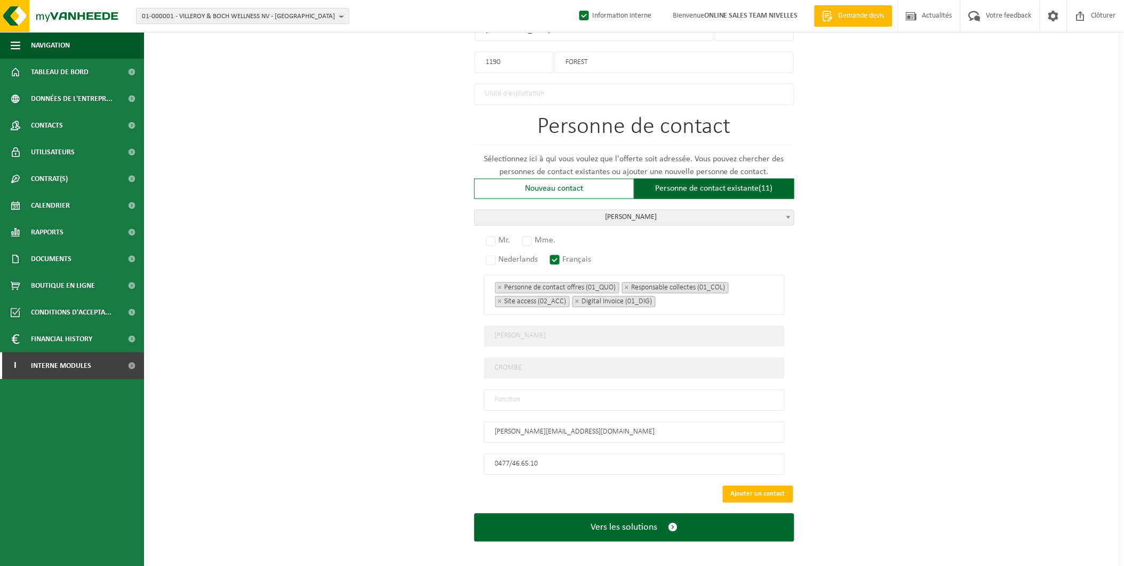
click at [656, 217] on span "CROMBE FREDERIC" at bounding box center [634, 217] width 319 height 15
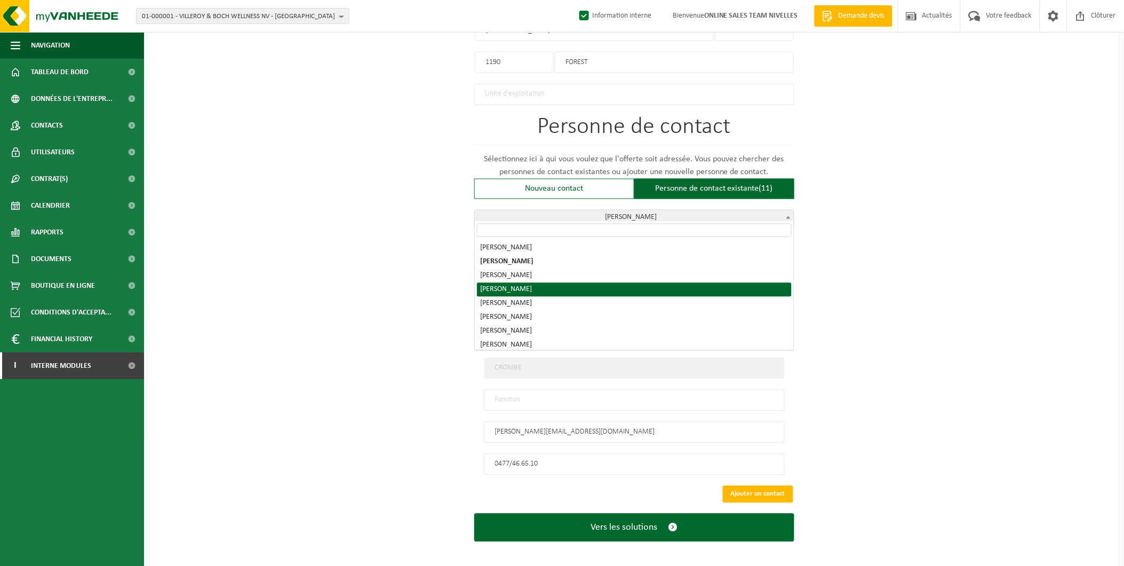
scroll to position [45, 0]
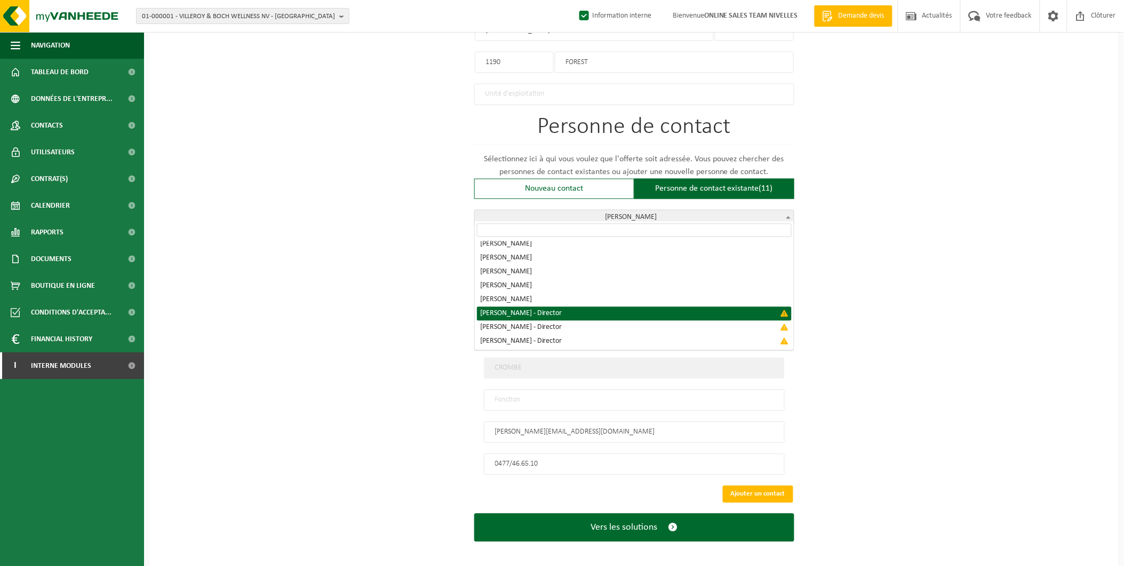
select select "{"code":"","firstname":"FREDERIC","surname":"CROMBE","gender":"Unknown","positi…"
type input "Director"
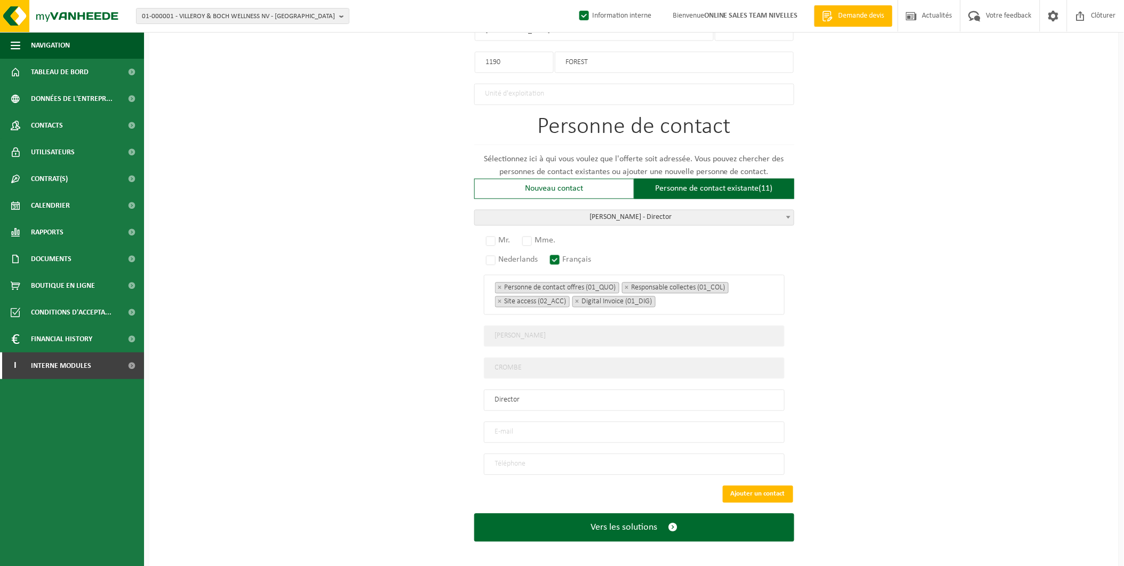
click at [682, 210] on span "CROMBE FREDERIC - Director" at bounding box center [634, 217] width 319 height 15
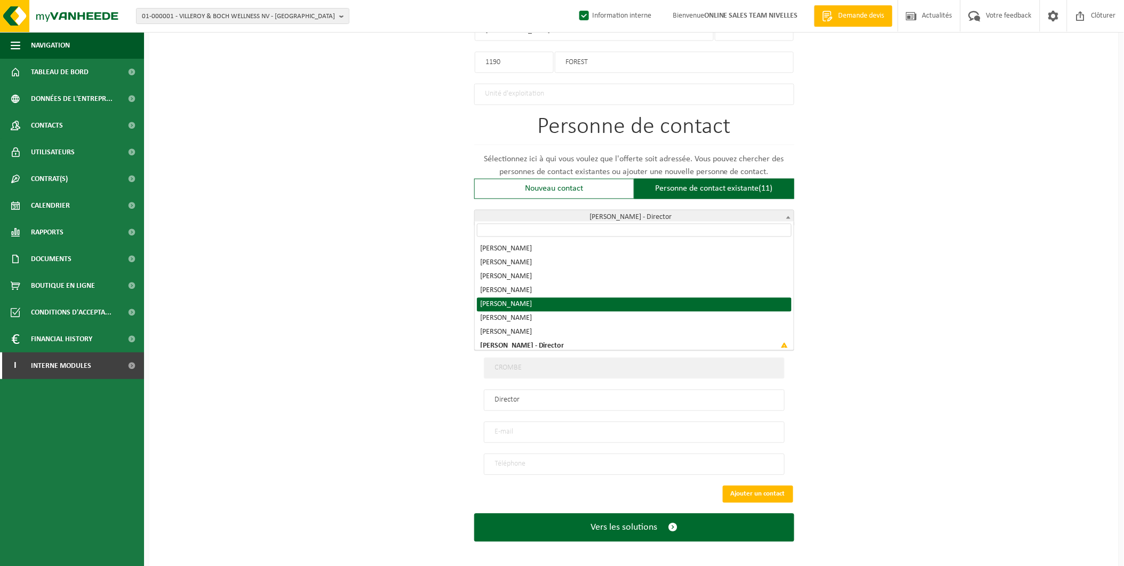
scroll to position [0, 0]
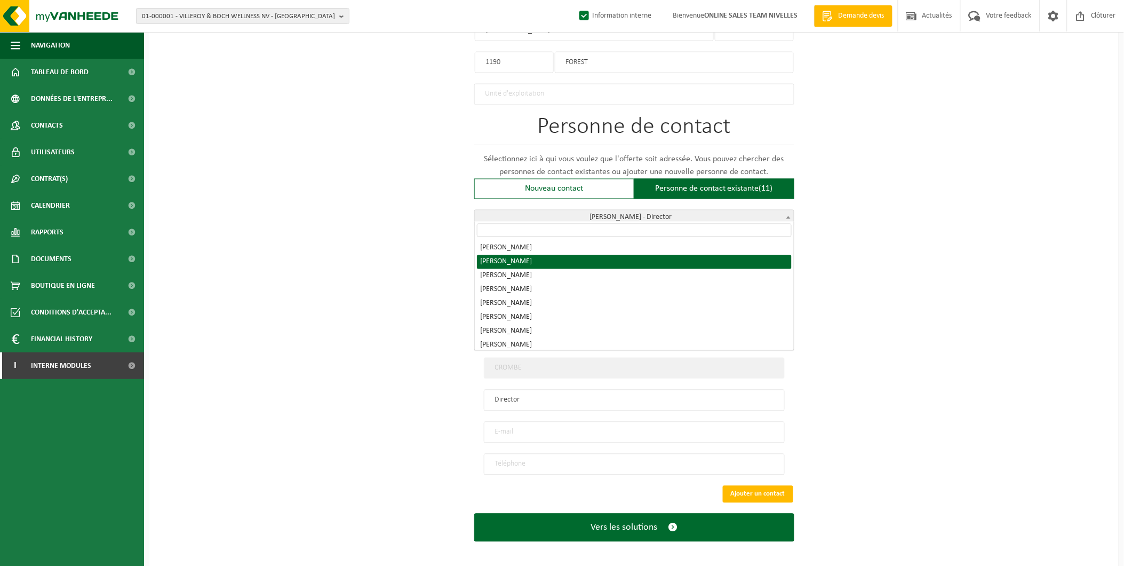
select select "{"code":"10-955898","firstname":"FREDERIC","surname":"CROMBE","gender":"Unknown…"
type input "f.crombe@baticarrelages.be"
type input "0477/46.65.10"
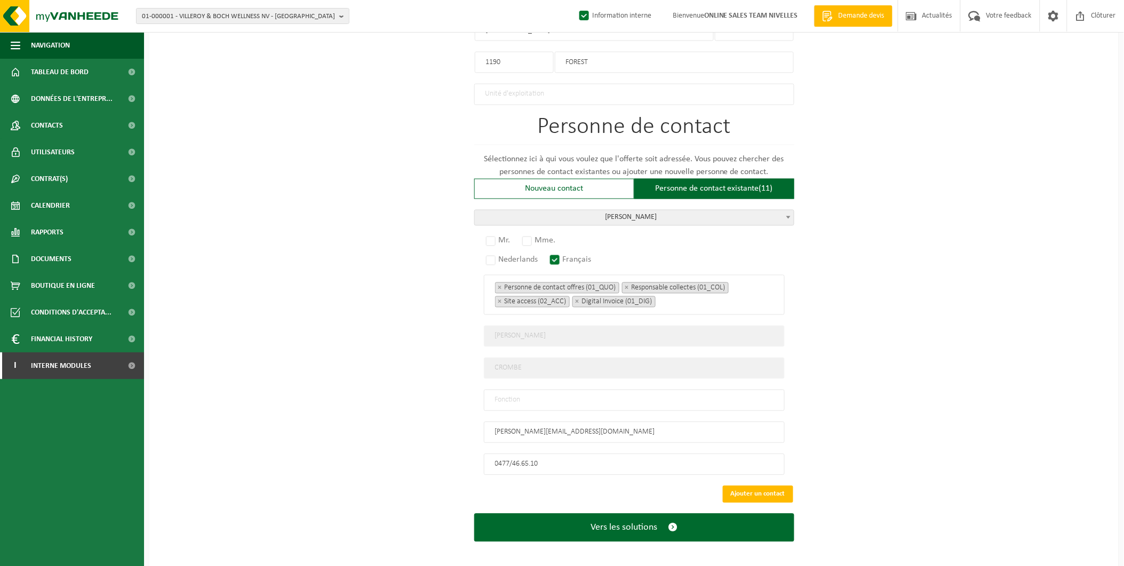
drag, startPoint x: 609, startPoint y: 419, endPoint x: 425, endPoint y: 414, distance: 184.1
click at [425, 414] on div "Pour quelle entreprise pouvons-nous rédiger cette offre? Astuce: Si vous rempli…" at bounding box center [633, 16] width 969 height 1103
paste input "Frédéric CROMBE <f.crombe@bati-service.be>"
drag, startPoint x: 552, startPoint y: 423, endPoint x: 432, endPoint y: 424, distance: 119.5
click at [432, 424] on div "Pour quelle entreprise pouvons-nous rédiger cette offre? Astuce: Si vous rempli…" at bounding box center [633, 16] width 969 height 1103
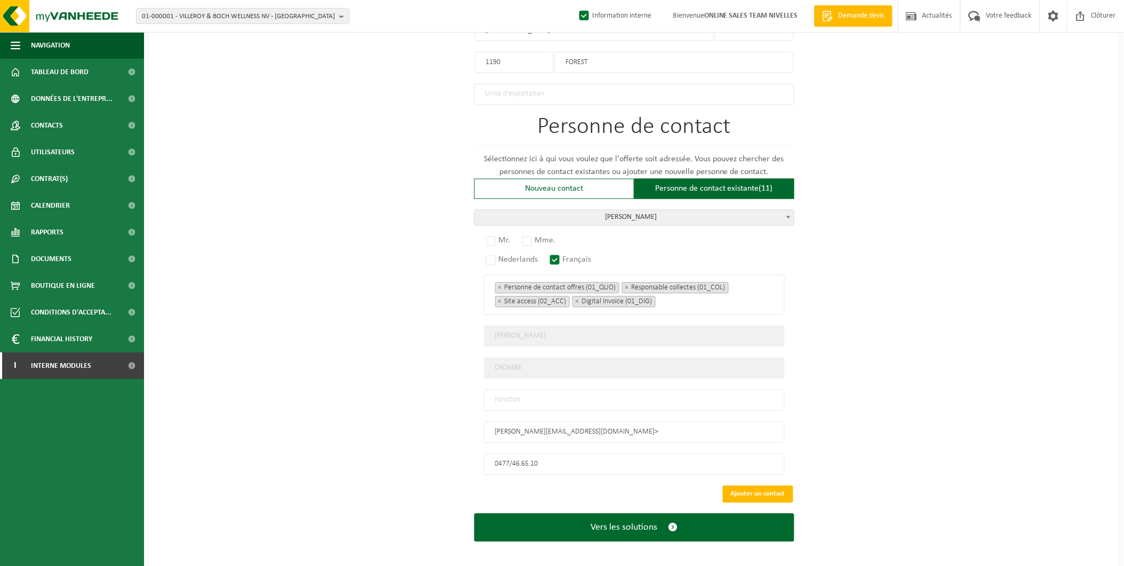
click at [623, 423] on input "f.crombe@bati-service.be>" at bounding box center [634, 431] width 301 height 21
type input "f.crombe@bati-service.be"
click at [544, 395] on input "text" at bounding box center [634, 399] width 301 height 21
type input "Manager"
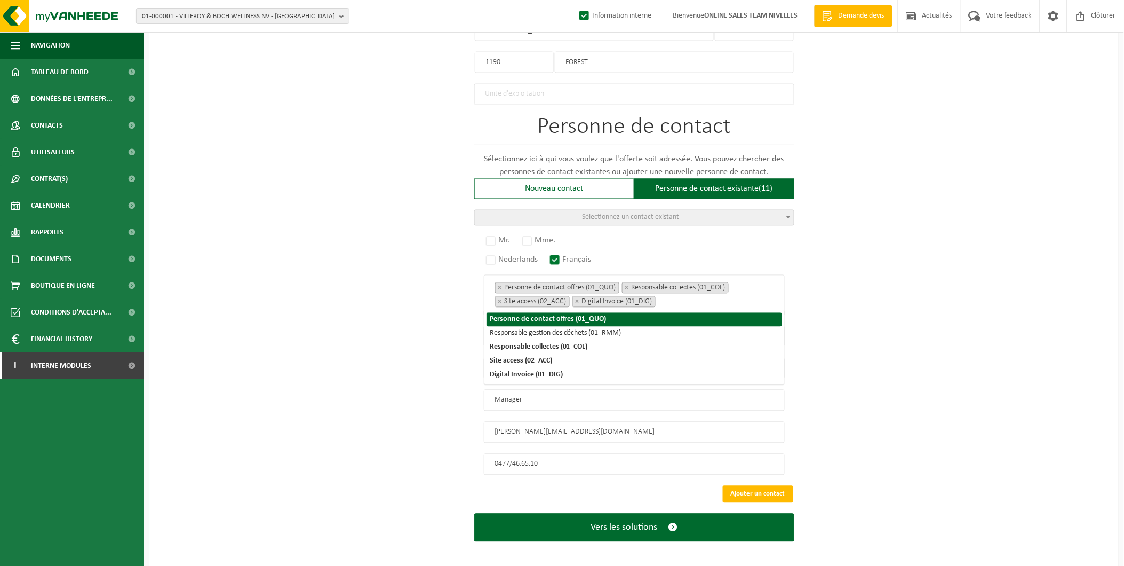
scroll to position [559, 0]
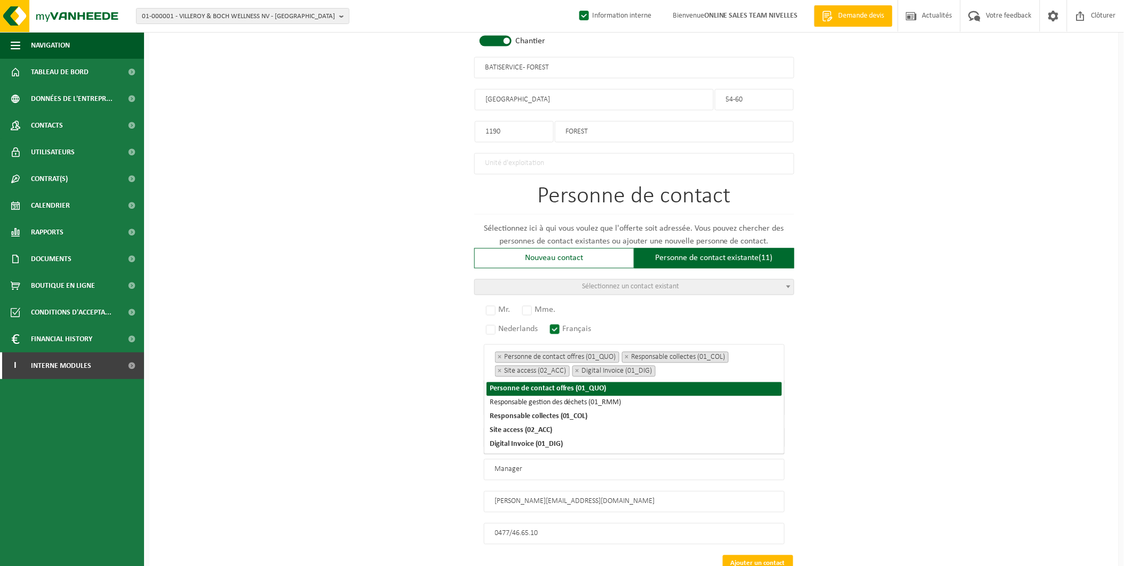
select select
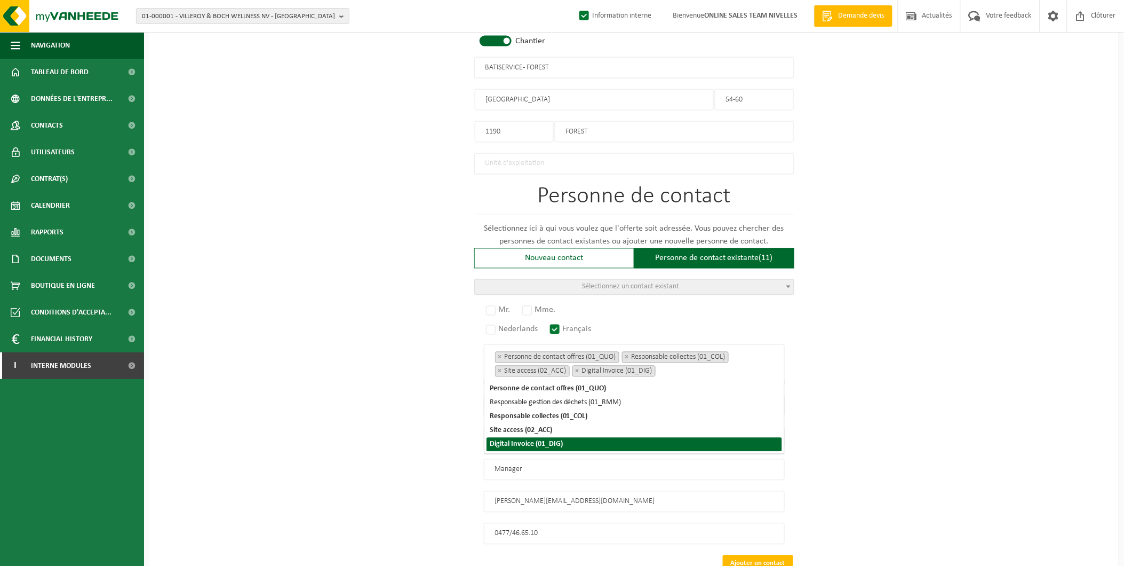
click at [945, 399] on div "Pour quelle entreprise pouvons-nous rédiger cette offre? Astuce: Si vous rempli…" at bounding box center [633, 86] width 969 height 1103
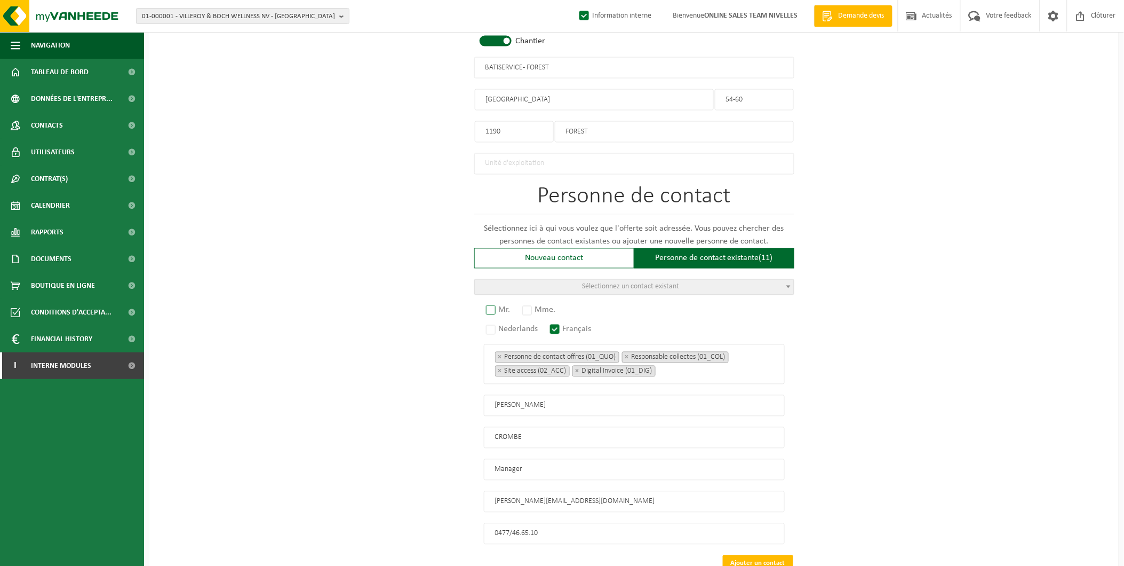
click at [513, 306] on label "Mr." at bounding box center [499, 310] width 30 height 15
radio input "true"
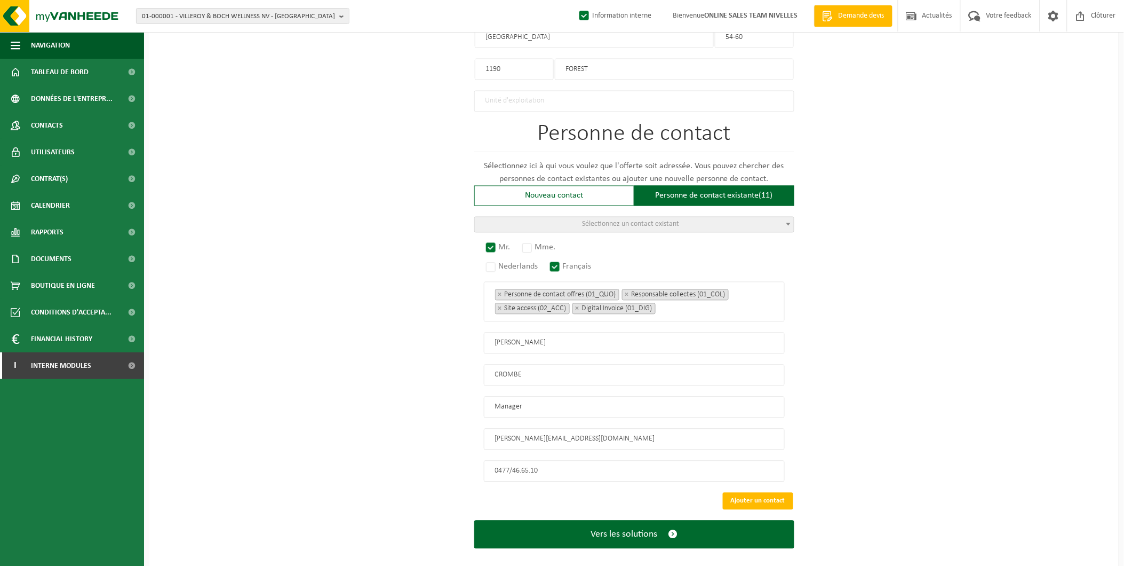
scroll to position [628, 0]
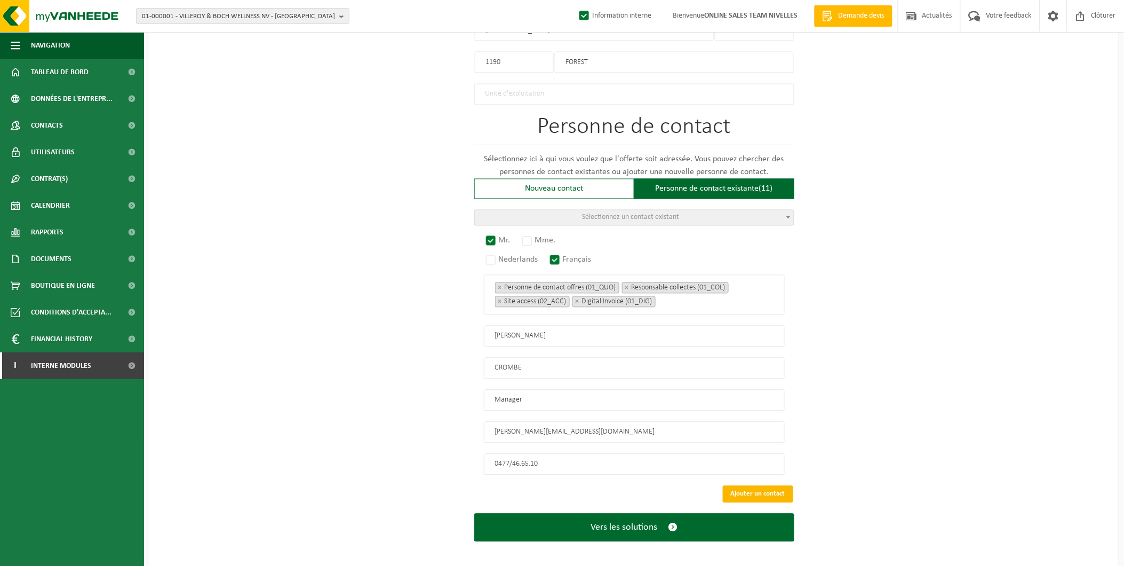
click at [742, 486] on button "Ajouter un contact" at bounding box center [758, 494] width 70 height 17
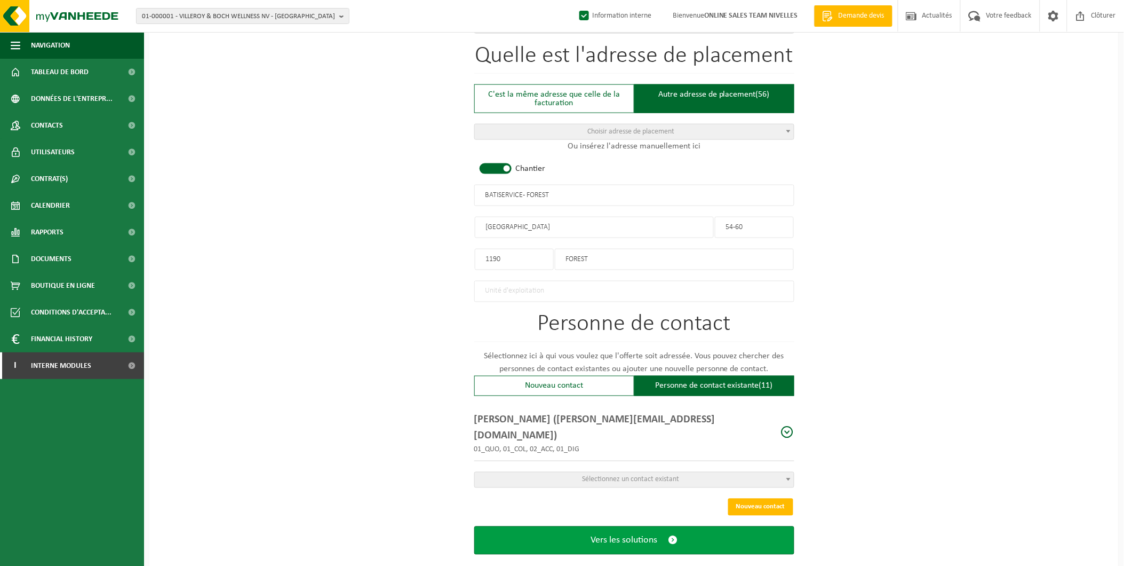
click at [630, 535] on span "Vers les solutions" at bounding box center [624, 540] width 67 height 11
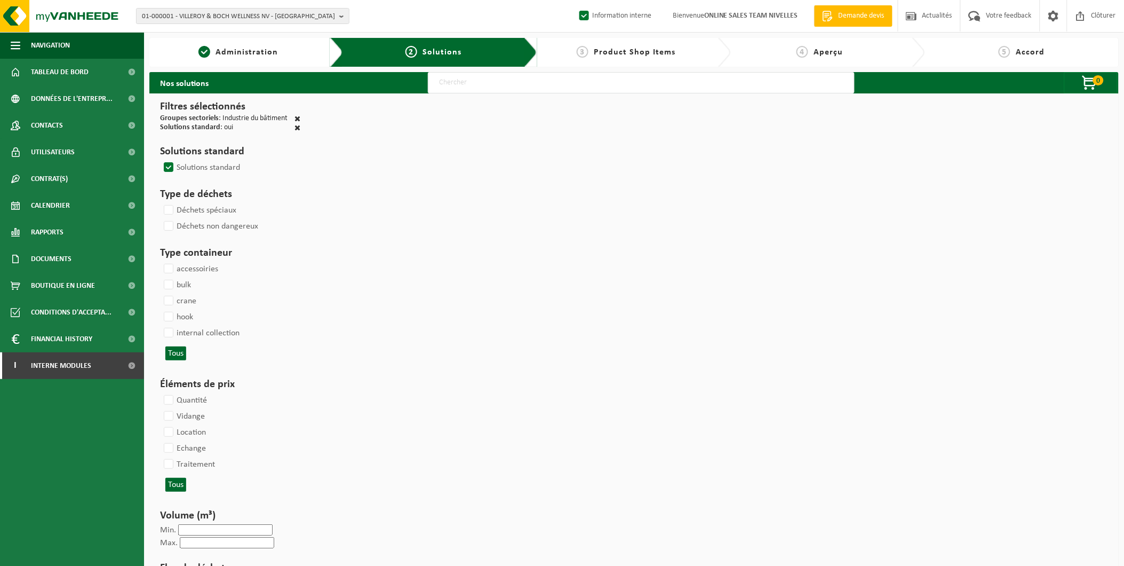
click at [539, 89] on input "text" at bounding box center [641, 82] width 427 height 21
type input "000291"
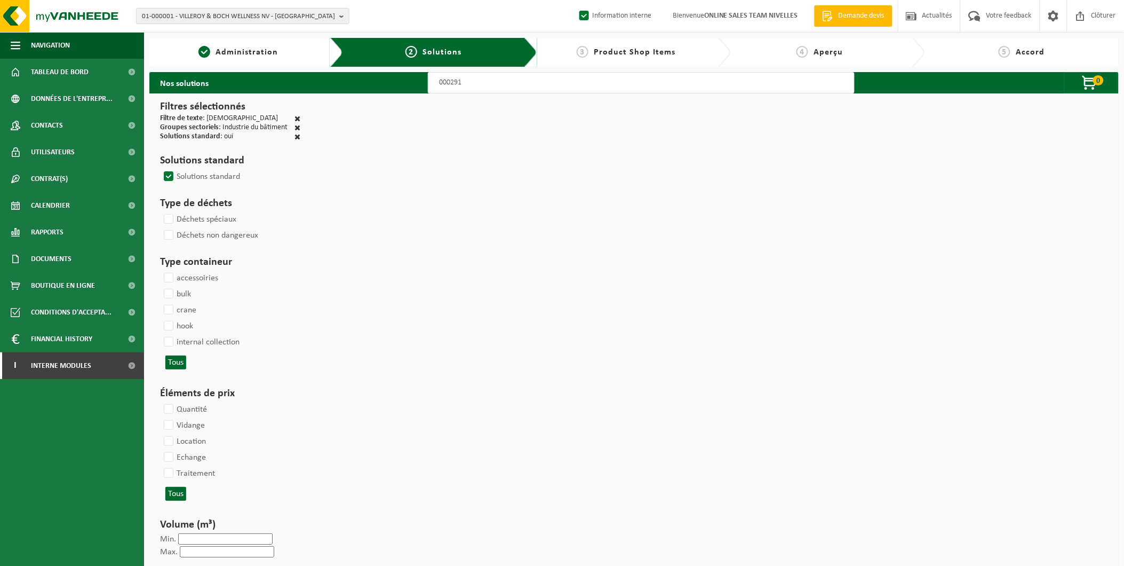
select select
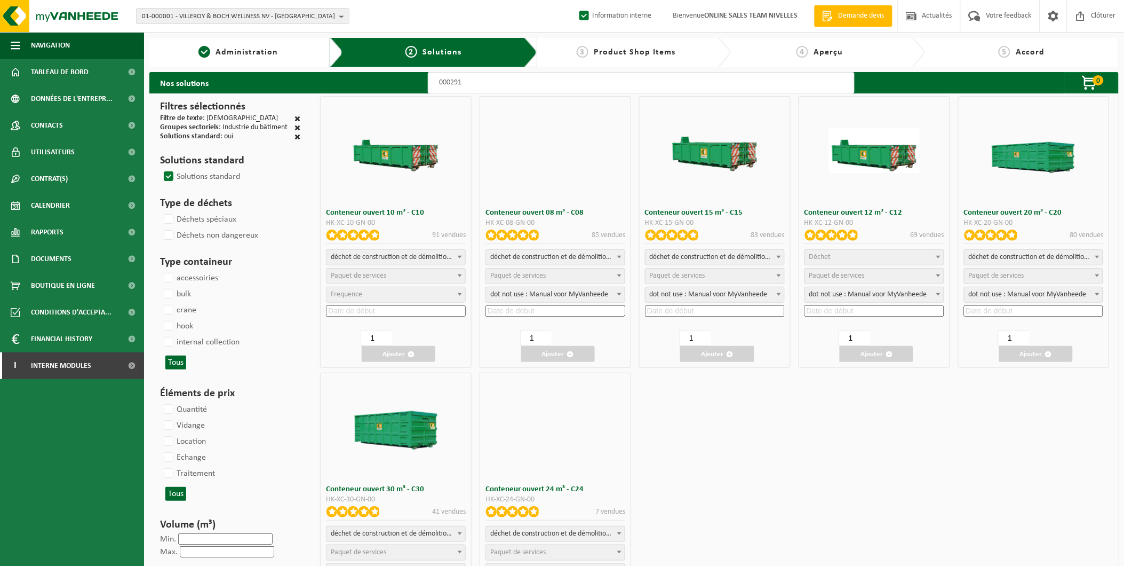
select select
select select "197"
select select
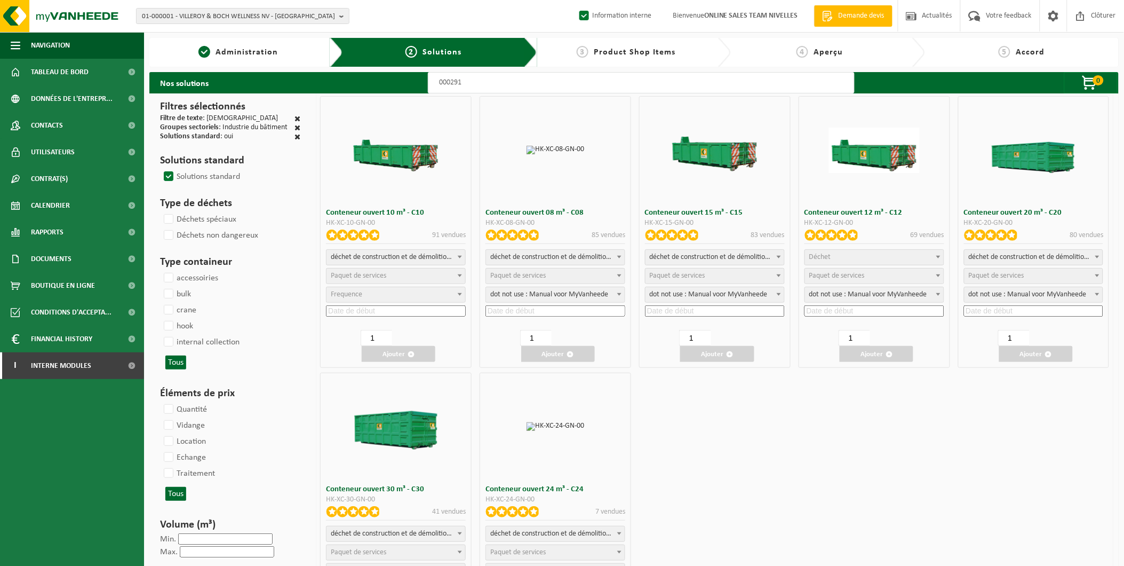
select select
select select "25"
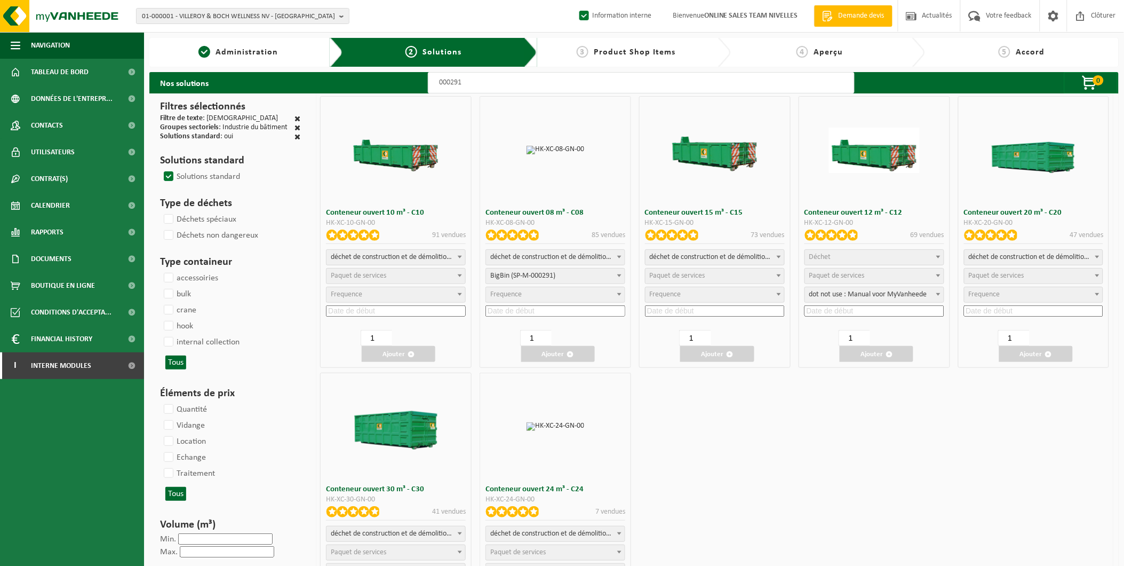
select select "197"
select select "25"
select select "197"
select select "25"
click at [408, 280] on span "Paquet de services" at bounding box center [396, 275] width 139 height 15
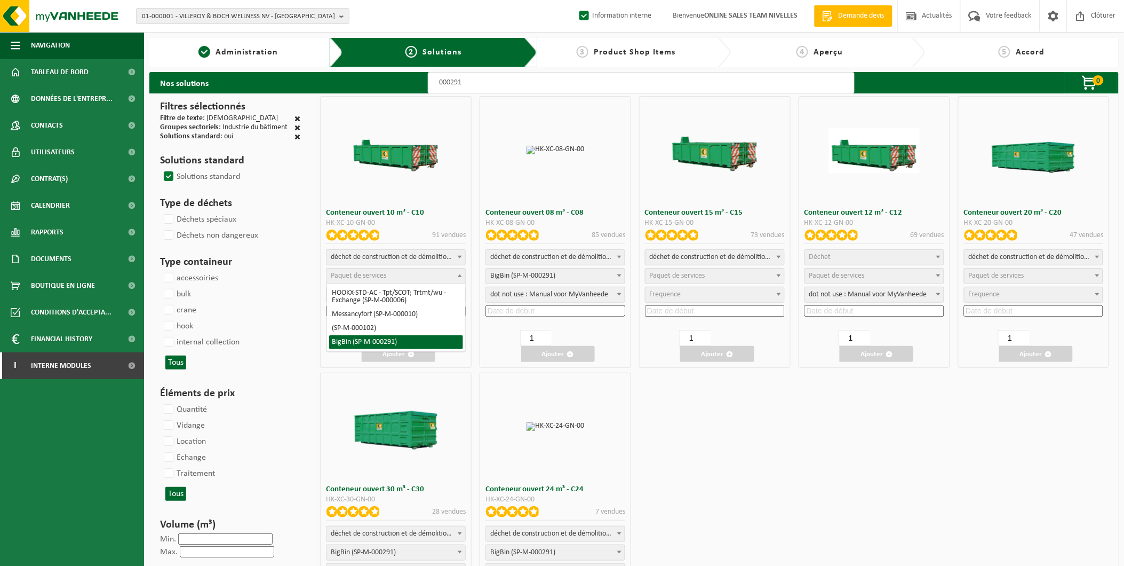
select select "197"
select select "25"
click at [377, 308] on input at bounding box center [396, 310] width 140 height 11
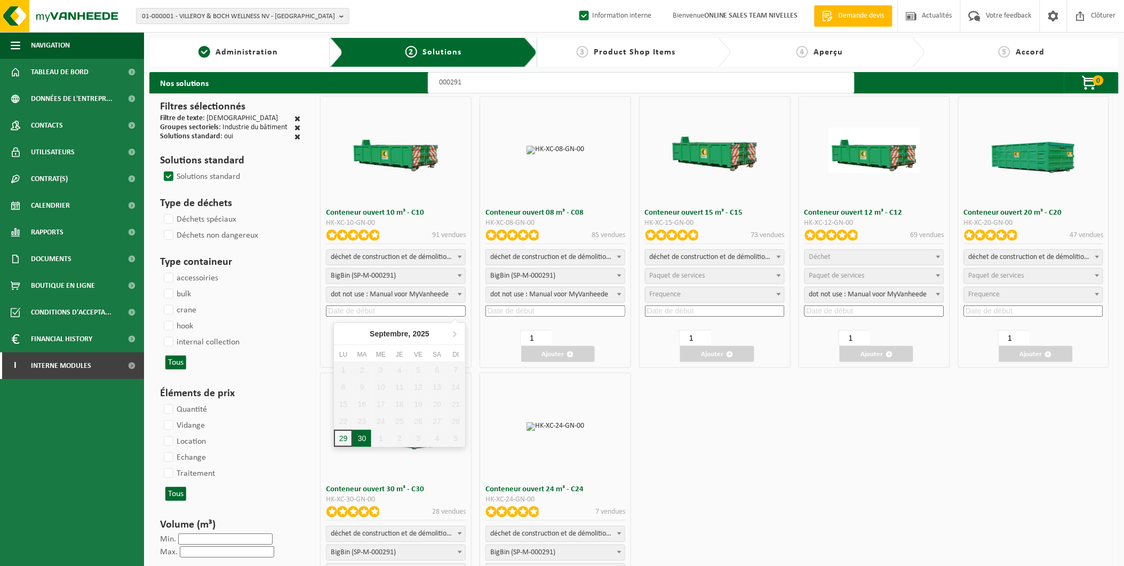
click at [363, 429] on div "30" at bounding box center [362, 437] width 19 height 17
type input "2025-09-30"
click at [388, 346] on button "Ajouter" at bounding box center [399, 354] width 74 height 16
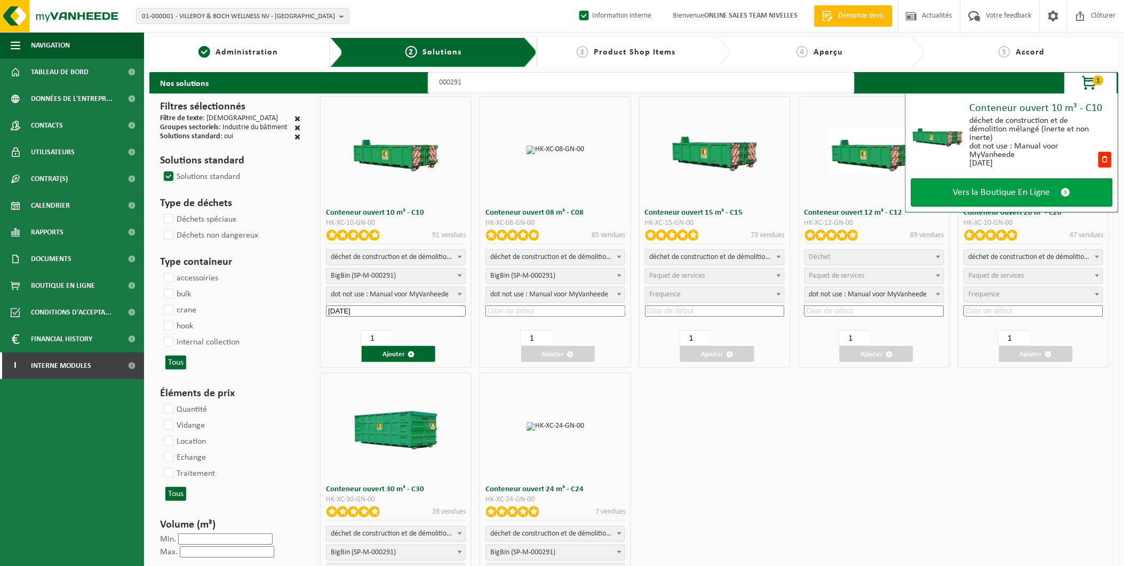
click at [967, 189] on span "Vers la Boutique En Ligne" at bounding box center [1001, 192] width 97 height 11
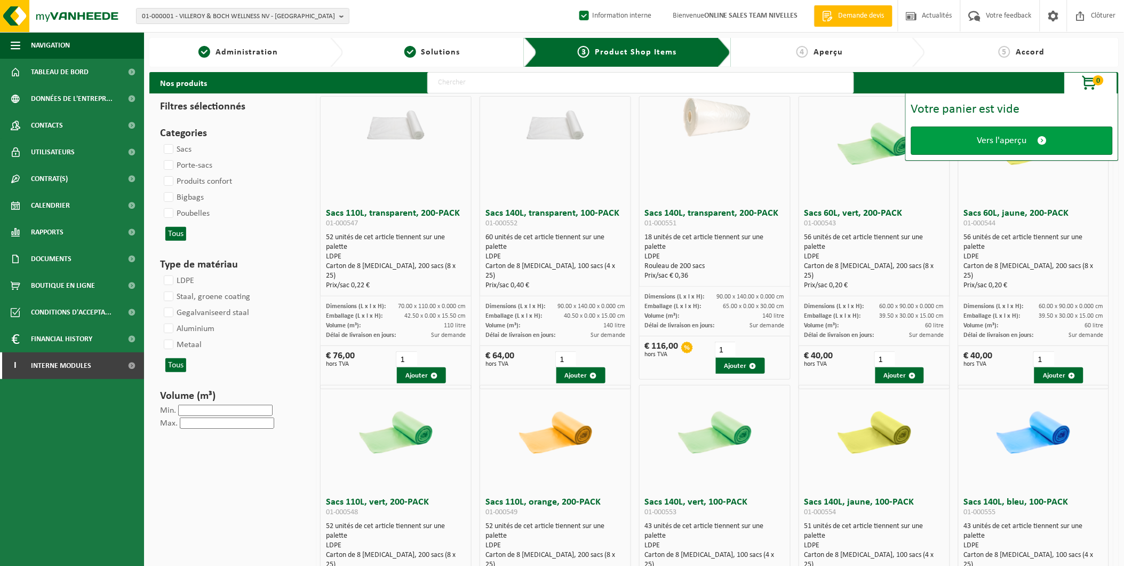
click at [984, 148] on link "Vers l'aperçu" at bounding box center [1012, 140] width 202 height 28
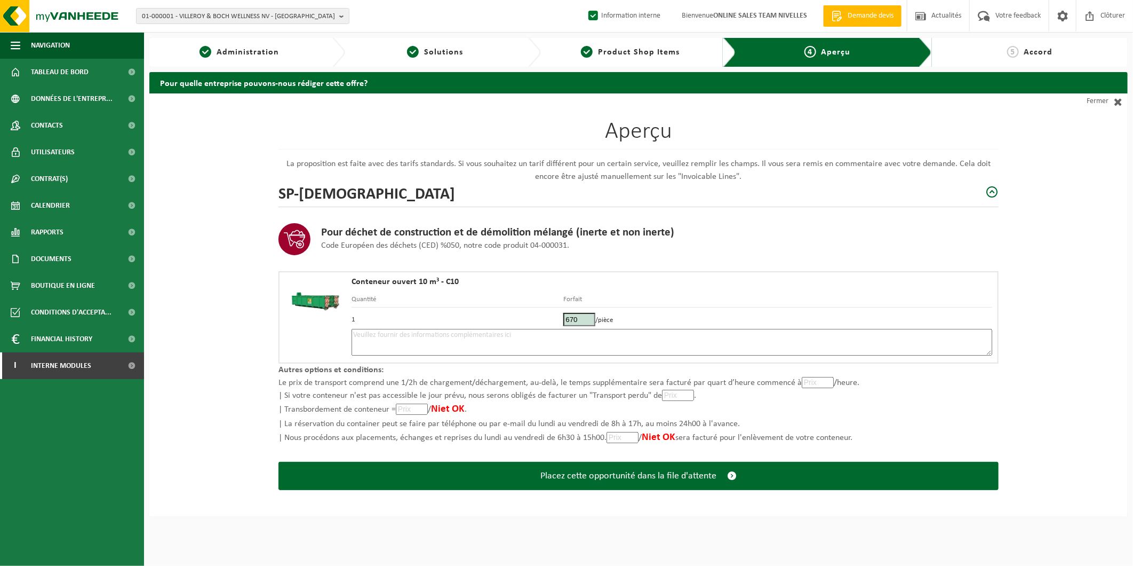
click at [415, 338] on textarea at bounding box center [672, 342] width 641 height 27
type textarea "p"
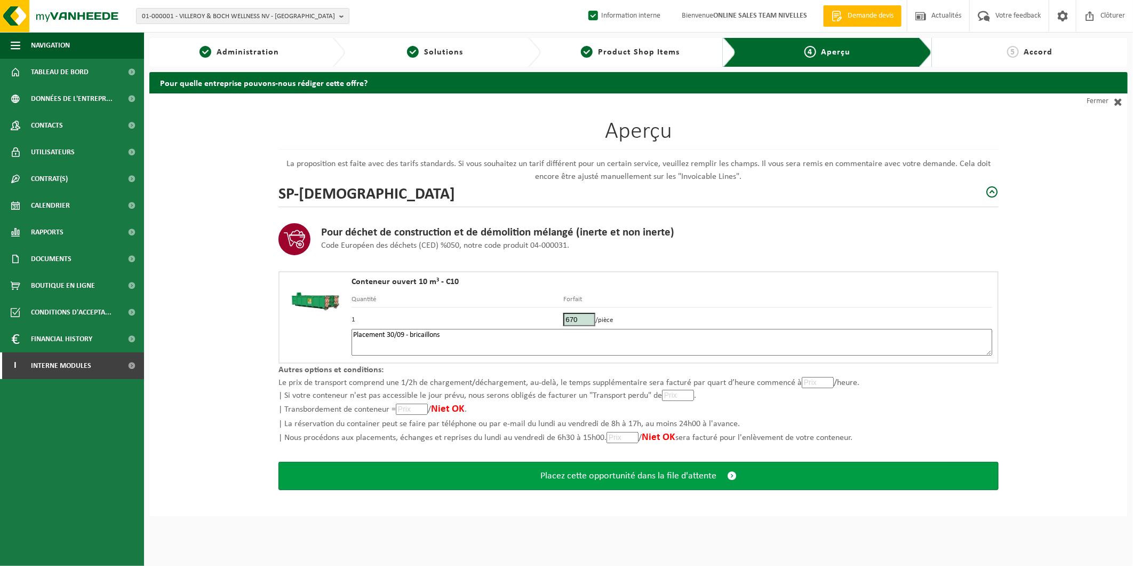
type textarea "Placement 30/09 - bricaillons"
click at [572, 464] on button "Placez cette opportunité dans la file d'attente" at bounding box center [638, 475] width 720 height 28
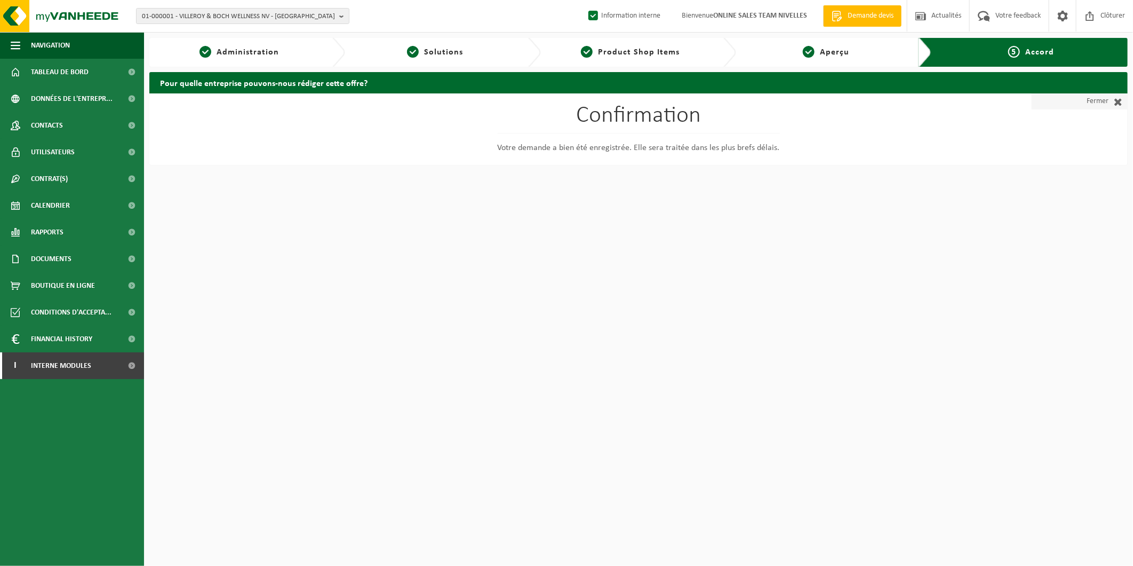
click at [1080, 106] on link "Fermer" at bounding box center [1080, 101] width 96 height 16
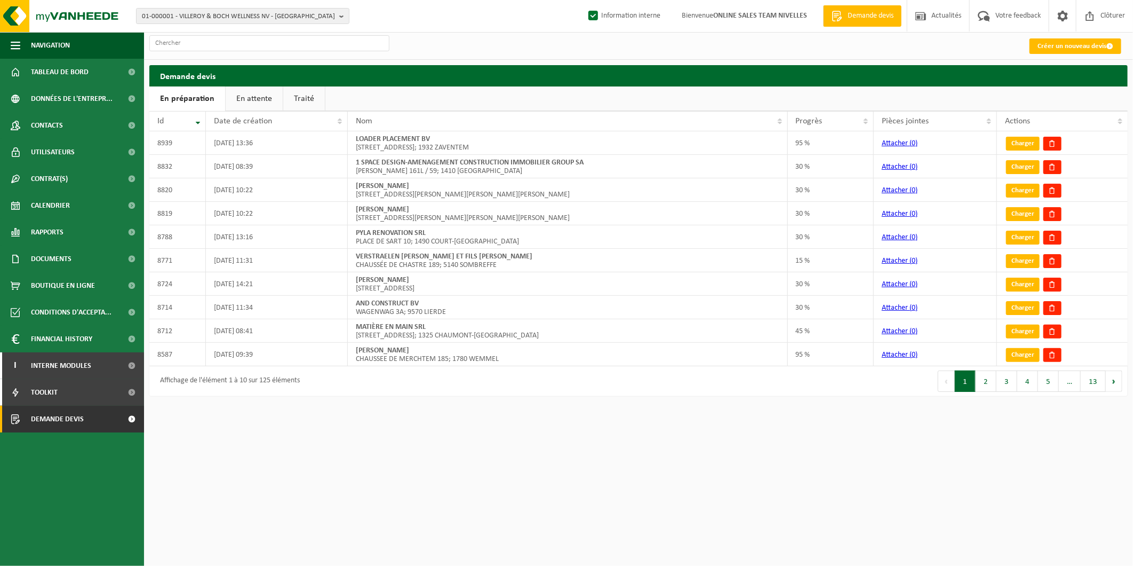
click at [227, 97] on link "En attente" at bounding box center [254, 98] width 57 height 25
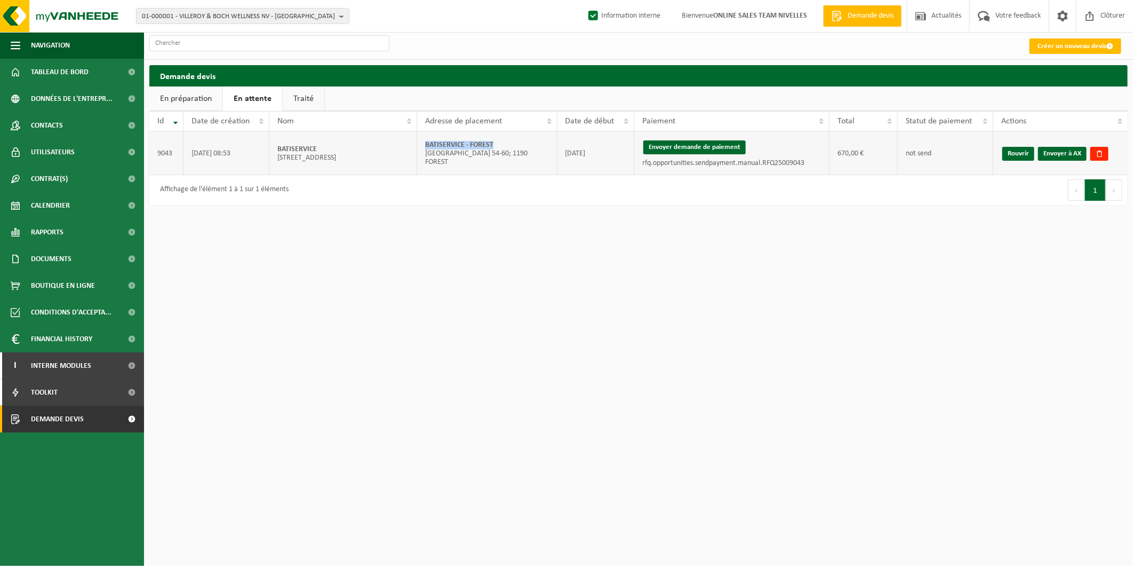
drag, startPoint x: 497, startPoint y: 147, endPoint x: 425, endPoint y: 146, distance: 72.0
click at [425, 146] on td "BATISERVICE - FOREST [STREET_ADDRESS]; 1190 FOREST" at bounding box center [487, 153] width 140 height 44
copy strong "BATISERVICE - FOREST"
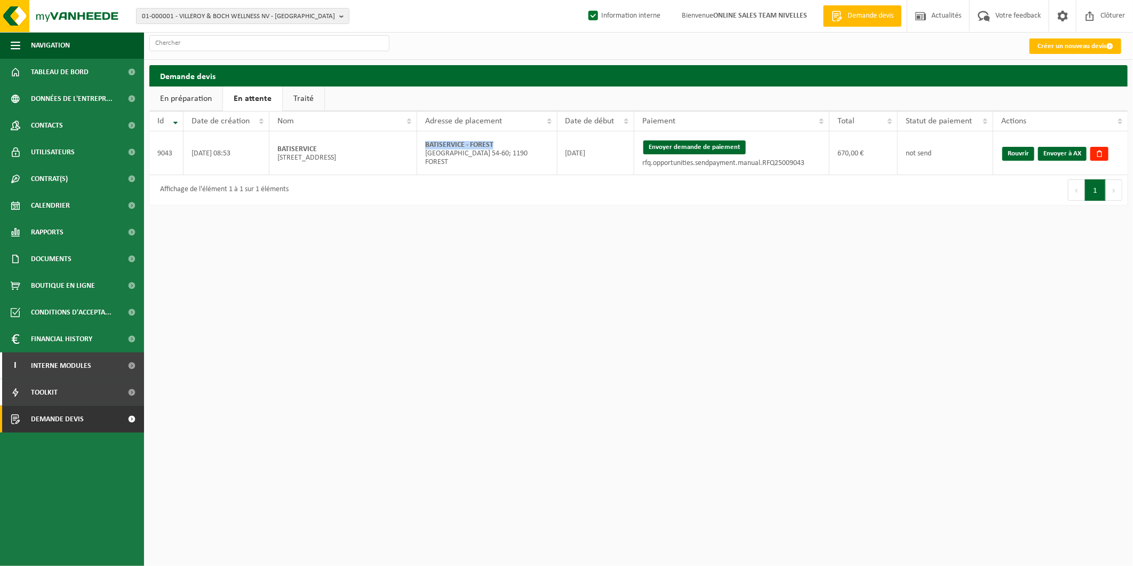
drag, startPoint x: 1052, startPoint y: 152, endPoint x: 623, endPoint y: 52, distance: 440.3
click at [1052, 152] on link "Envoyer à AX" at bounding box center [1062, 154] width 49 height 14
